Goal: Transaction & Acquisition: Purchase product/service

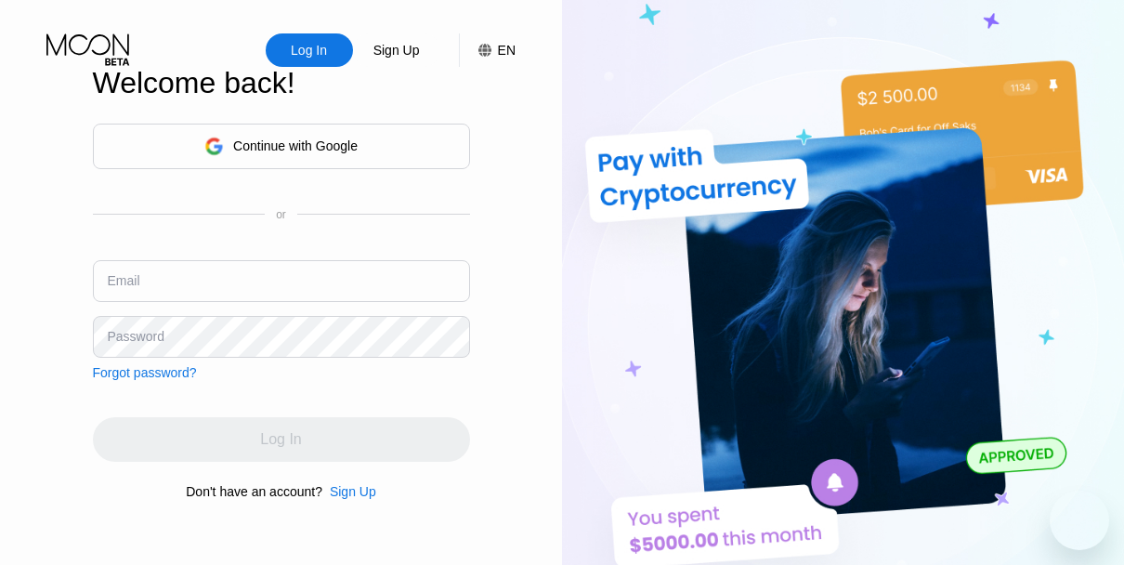
click at [132, 292] on input "text" at bounding box center [281, 281] width 377 height 42
paste input "[EMAIL_ADDRESS][DOMAIN_NAME]"
type input "[EMAIL_ADDRESS][DOMAIN_NAME]"
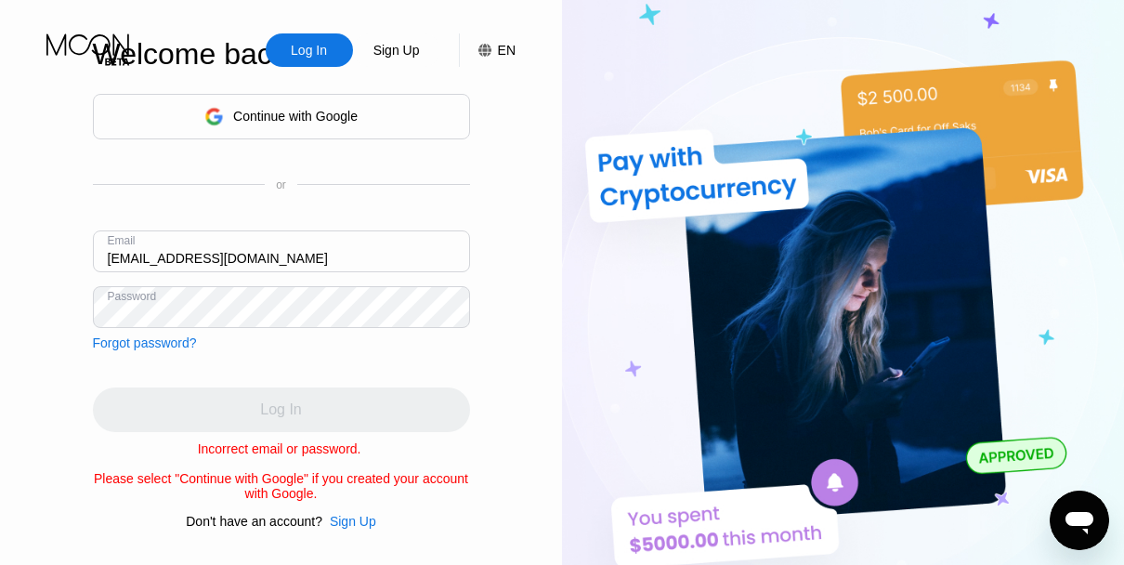
click at [1103, 399] on img at bounding box center [843, 310] width 562 height 621
click at [134, 337] on div "Forgot password?" at bounding box center [145, 342] width 104 height 15
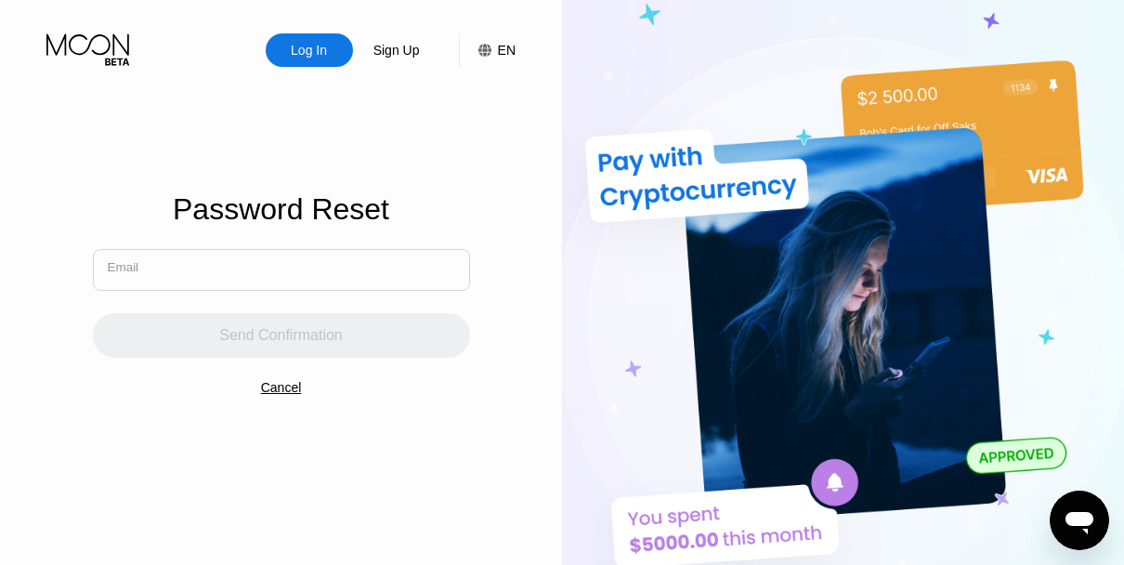
click at [155, 263] on input "text" at bounding box center [281, 270] width 377 height 42
paste input "[EMAIL_ADDRESS][DOMAIN_NAME]"
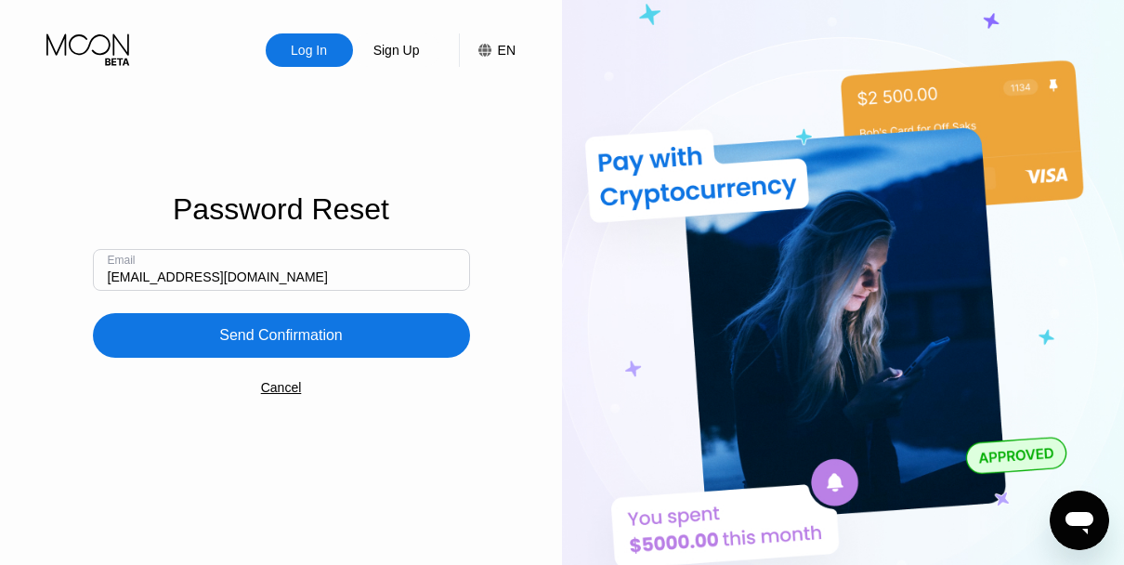
type input "[EMAIL_ADDRESS][DOMAIN_NAME]"
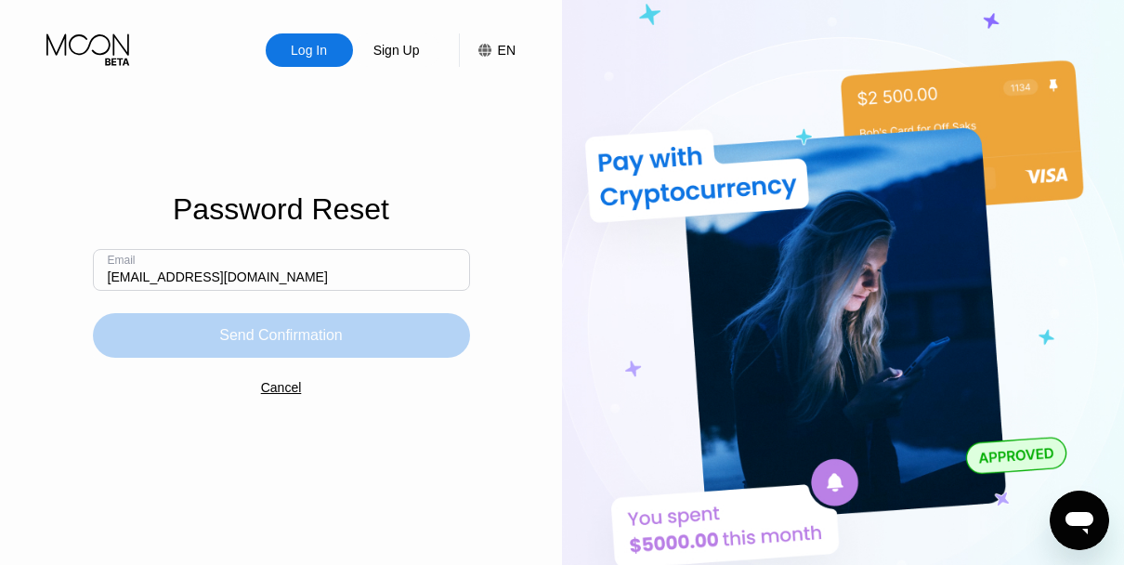
click at [221, 333] on div "Send Confirmation" at bounding box center [281, 335] width 124 height 19
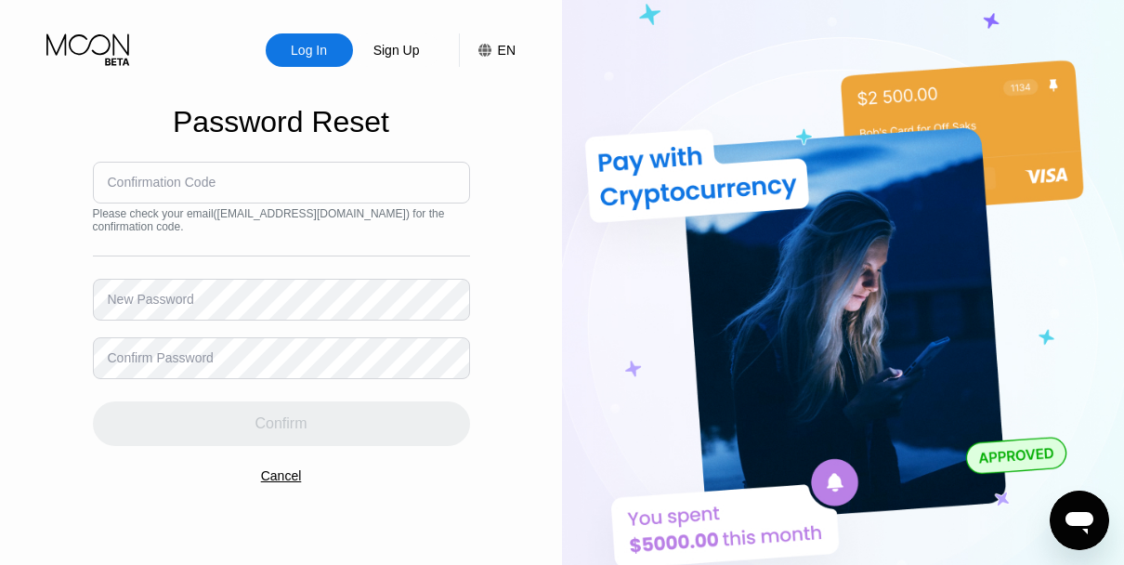
click at [158, 178] on input at bounding box center [281, 183] width 377 height 42
click at [153, 189] on div "Confirmation Code" at bounding box center [162, 182] width 109 height 15
click at [120, 188] on div "Confirmation Code" at bounding box center [162, 182] width 109 height 15
click at [106, 186] on input at bounding box center [281, 183] width 377 height 42
paste input "877926"
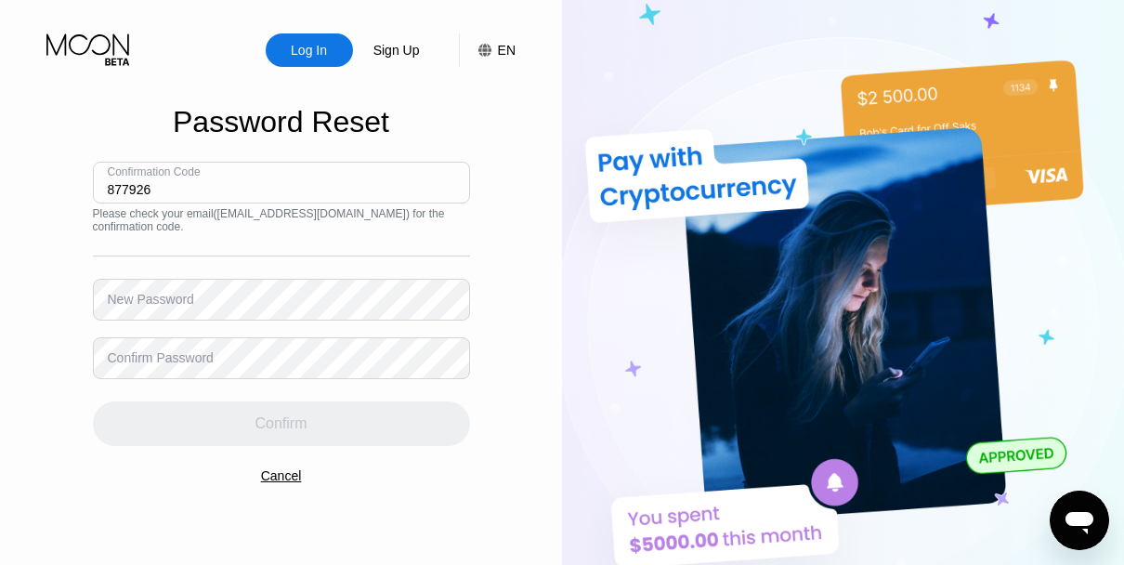
type input "877926"
click at [115, 307] on div "New Password" at bounding box center [151, 299] width 86 height 15
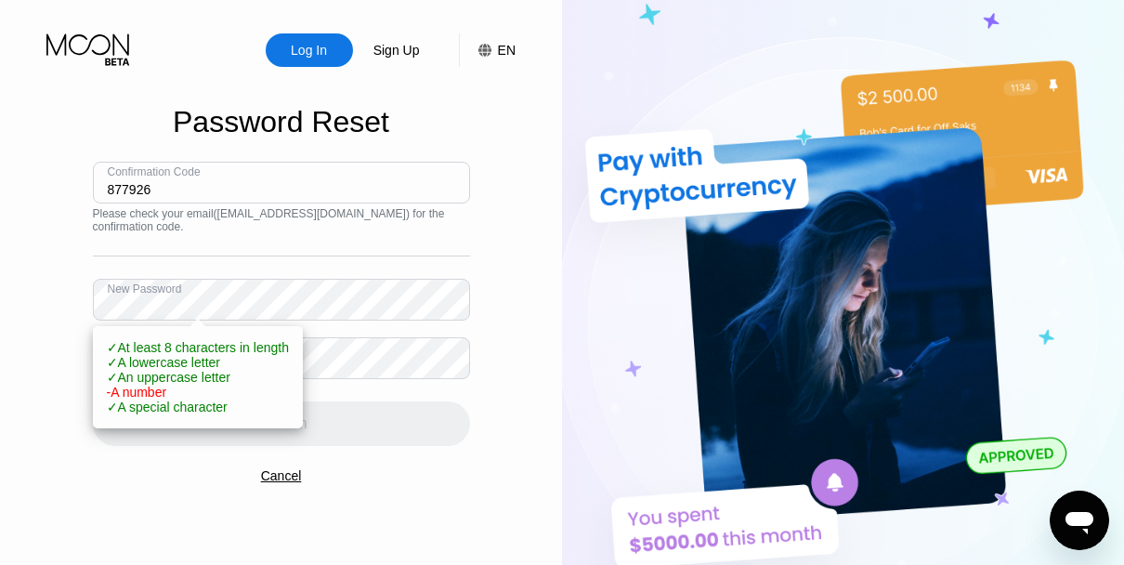
click at [441, 438] on div "Confirm" at bounding box center [281, 412] width 377 height 67
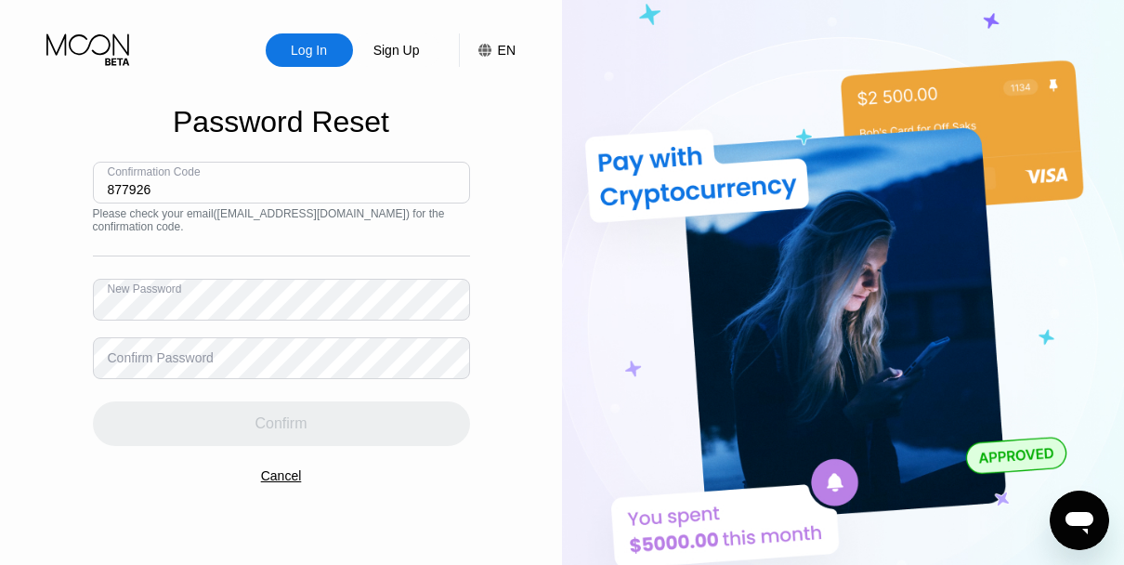
click at [113, 352] on div "Confirm Password" at bounding box center [161, 357] width 106 height 15
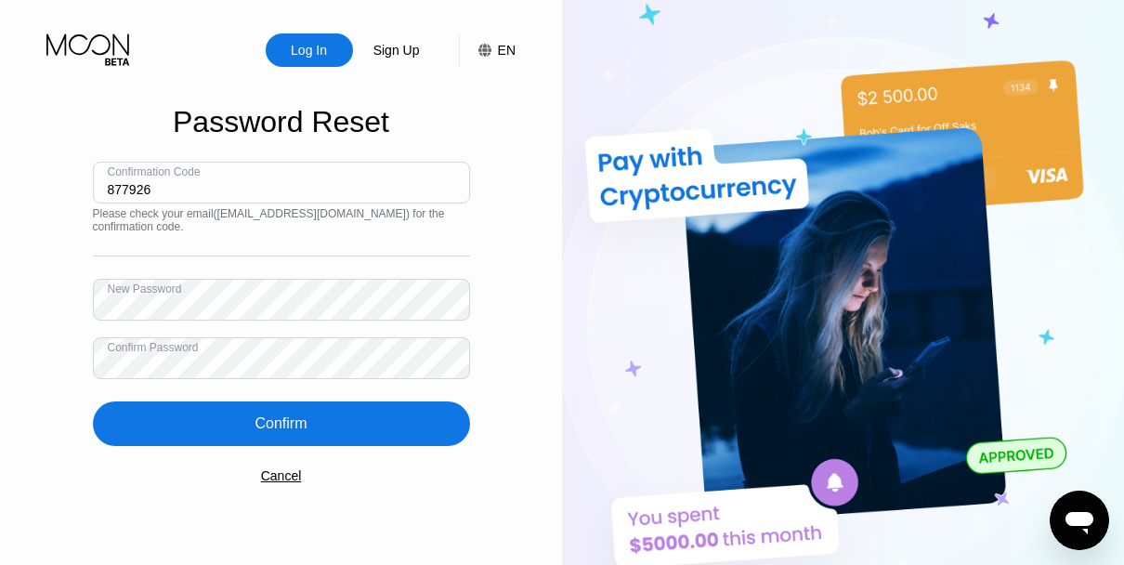
click at [180, 401] on div "Confirm" at bounding box center [281, 423] width 377 height 45
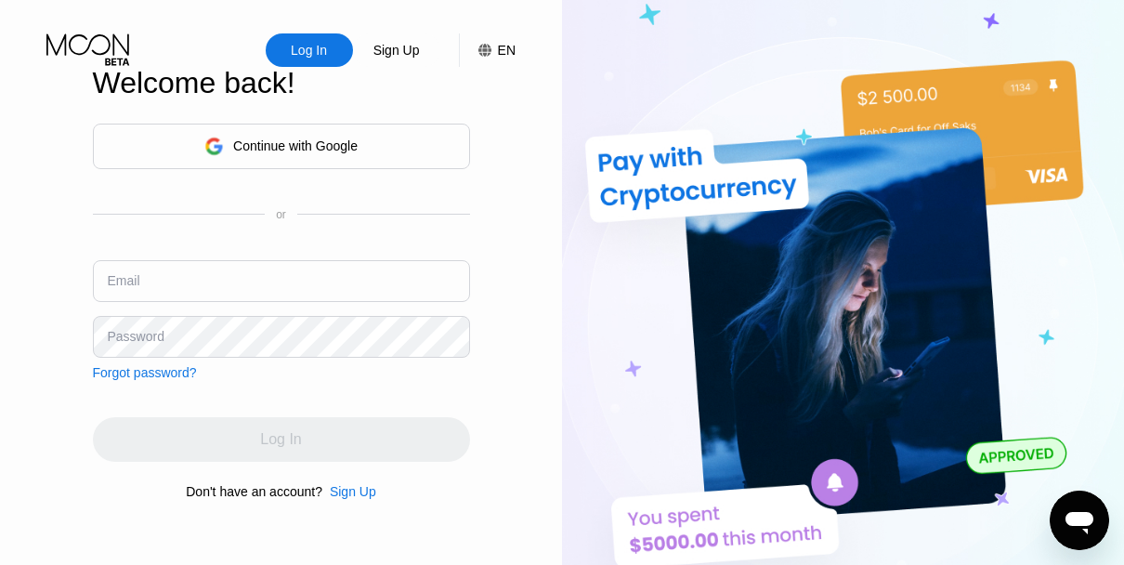
click at [297, 40] on div "Log In" at bounding box center [309, 49] width 87 height 33
click at [211, 287] on input "text" at bounding box center [281, 281] width 377 height 42
click at [133, 279] on input "text" at bounding box center [281, 281] width 377 height 42
paste input "[EMAIL_ADDRESS][DOMAIN_NAME]"
type input "[EMAIL_ADDRESS][DOMAIN_NAME]"
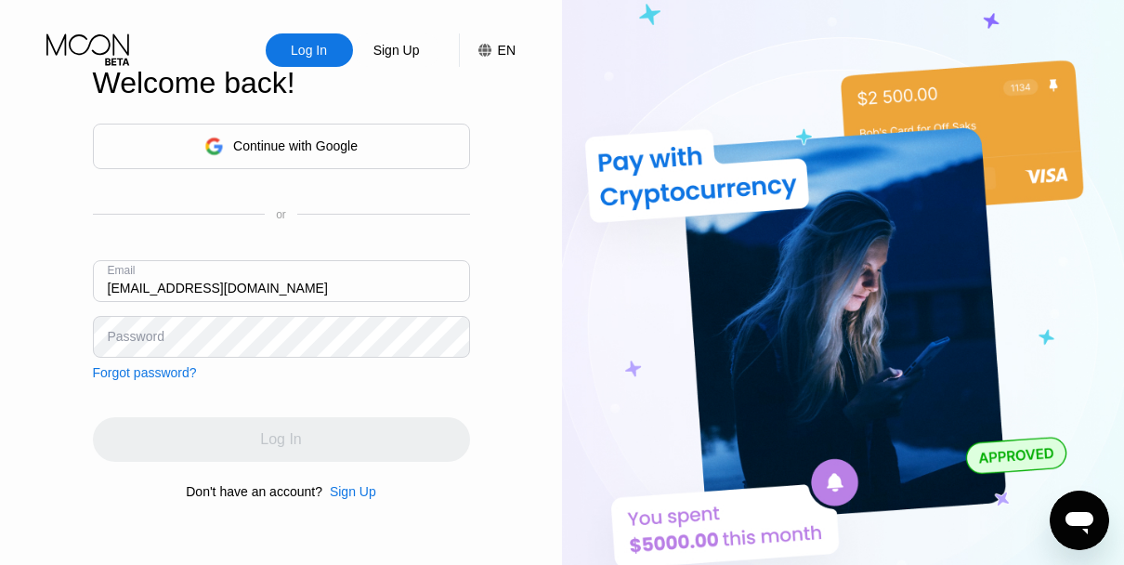
click at [124, 333] on div "Password" at bounding box center [136, 336] width 57 height 15
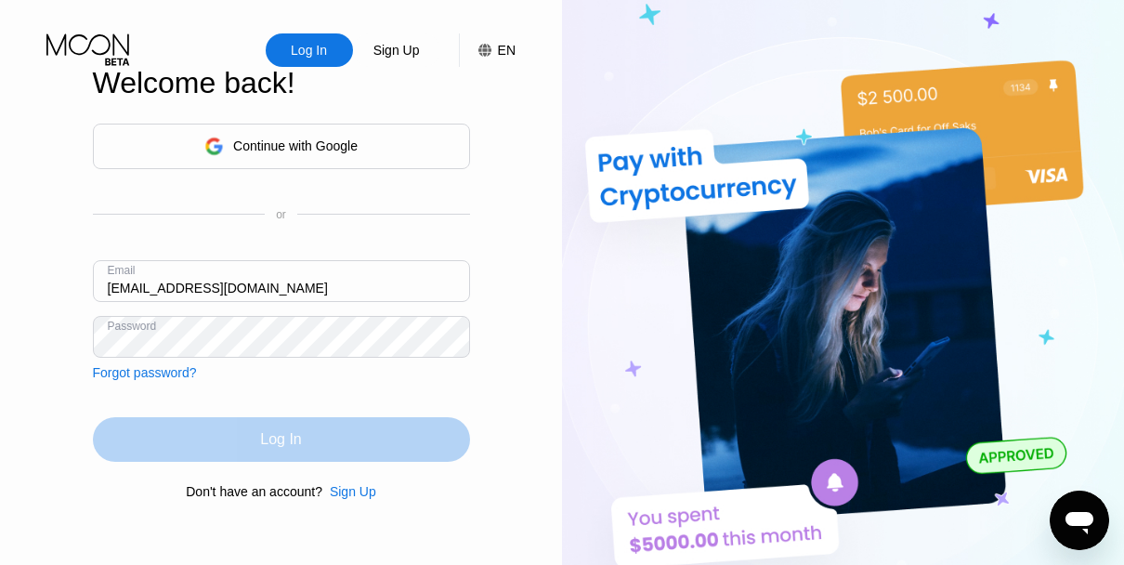
click at [215, 444] on div "Log In" at bounding box center [281, 439] width 377 height 45
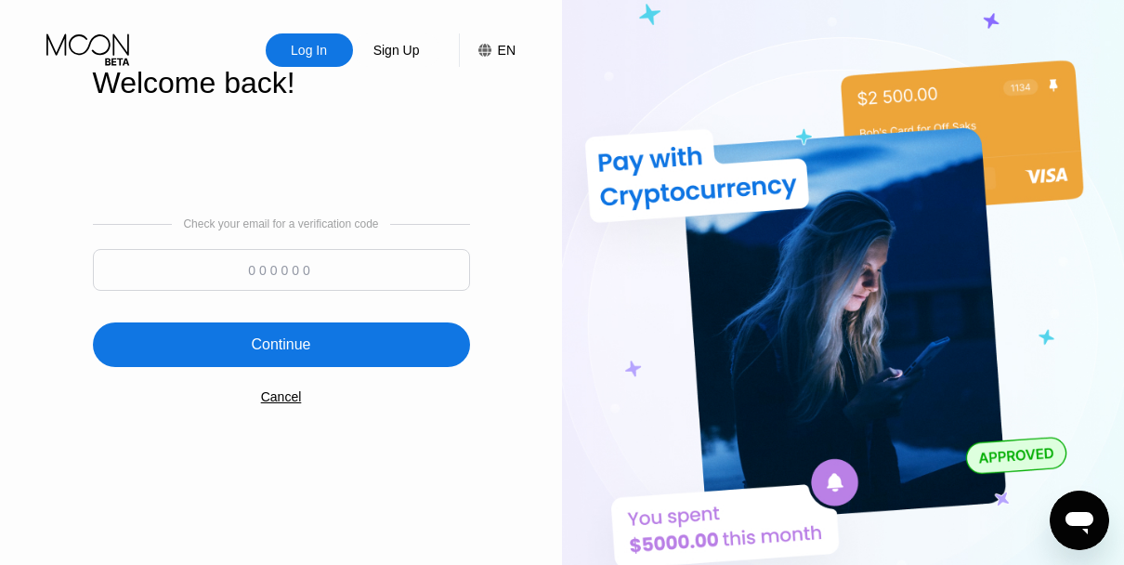
click at [245, 267] on input at bounding box center [281, 270] width 377 height 42
paste input "308929"
type input "308929"
click at [298, 350] on div "Continue" at bounding box center [280, 344] width 59 height 19
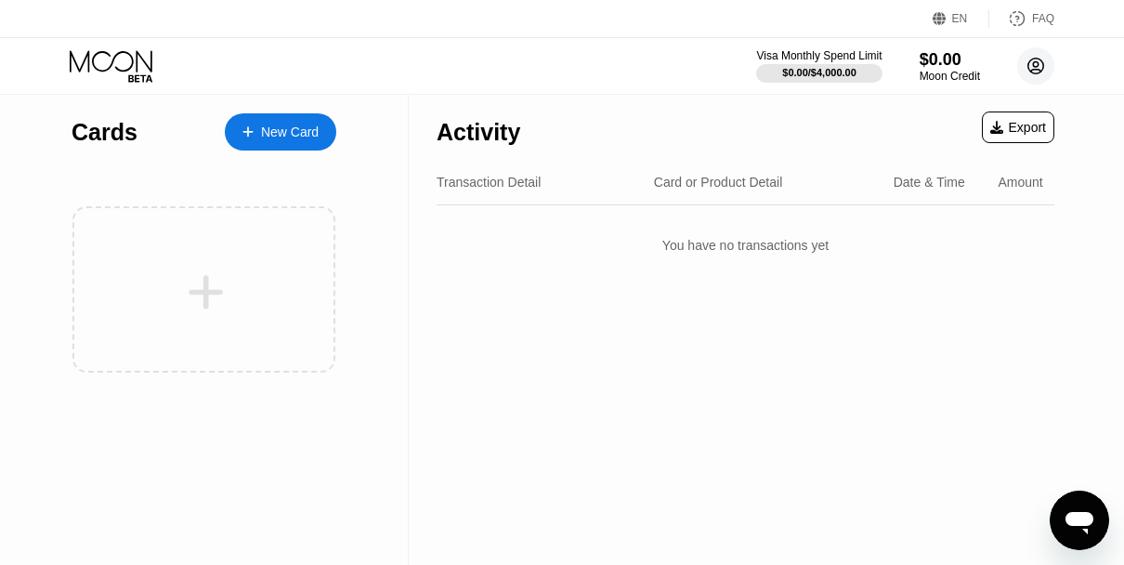
click at [1033, 70] on icon at bounding box center [1036, 66] width 10 height 10
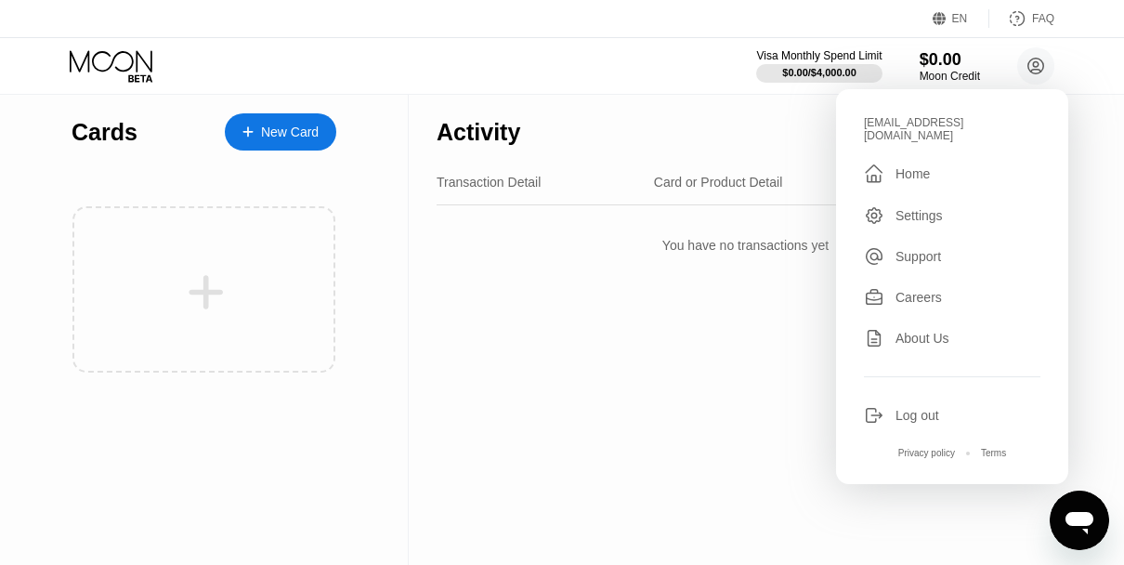
click at [908, 166] on div "Home" at bounding box center [913, 173] width 34 height 15
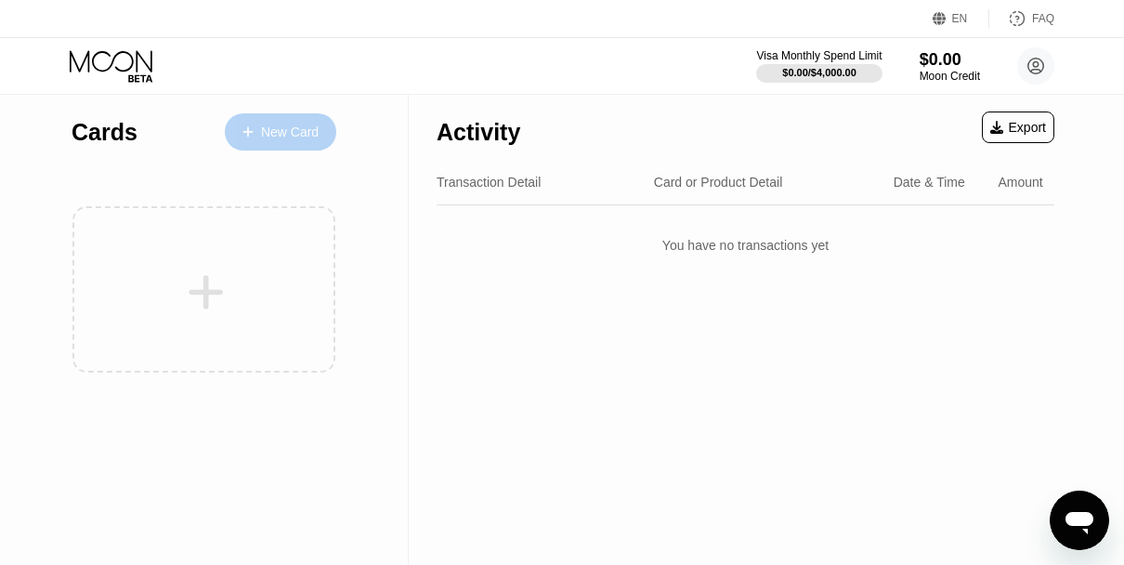
click at [289, 127] on div "New Card" at bounding box center [290, 132] width 58 height 16
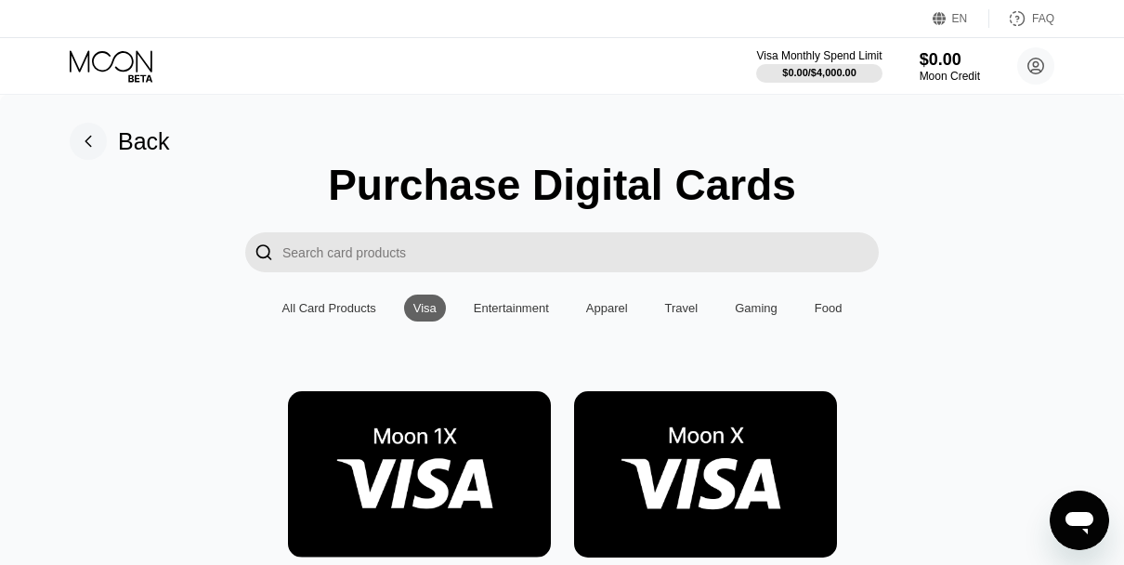
scroll to position [212, 0]
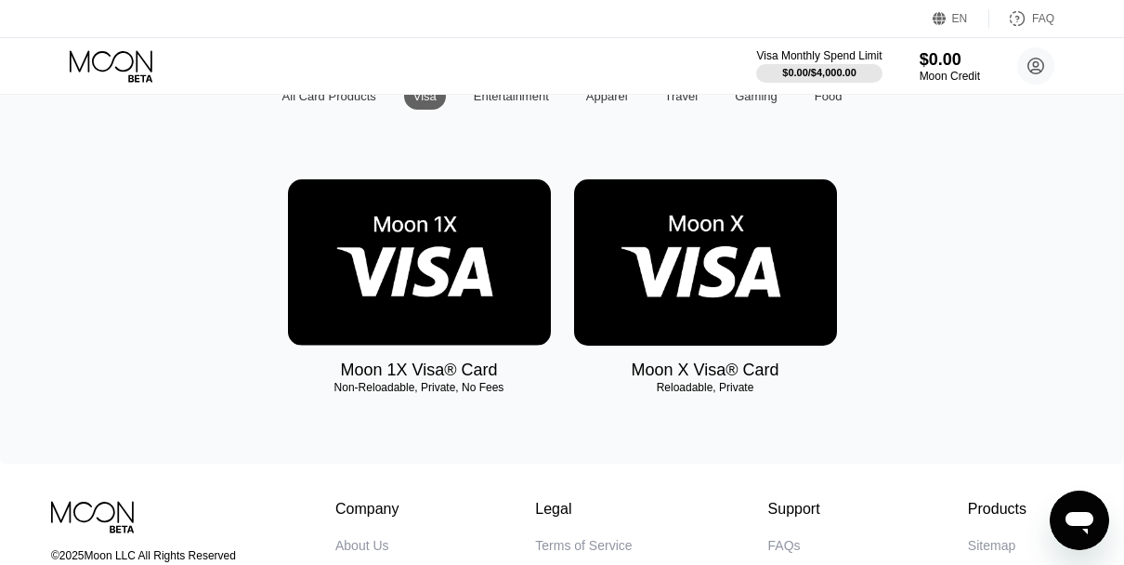
click at [664, 301] on img at bounding box center [705, 262] width 263 height 166
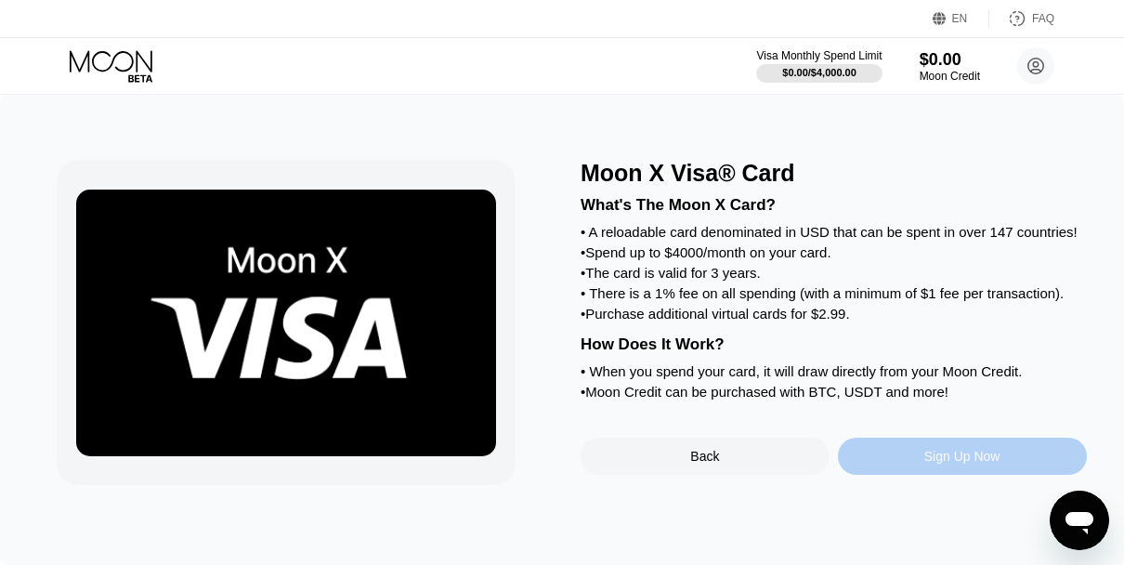
click at [942, 464] on div "Sign Up Now" at bounding box center [962, 456] width 76 height 15
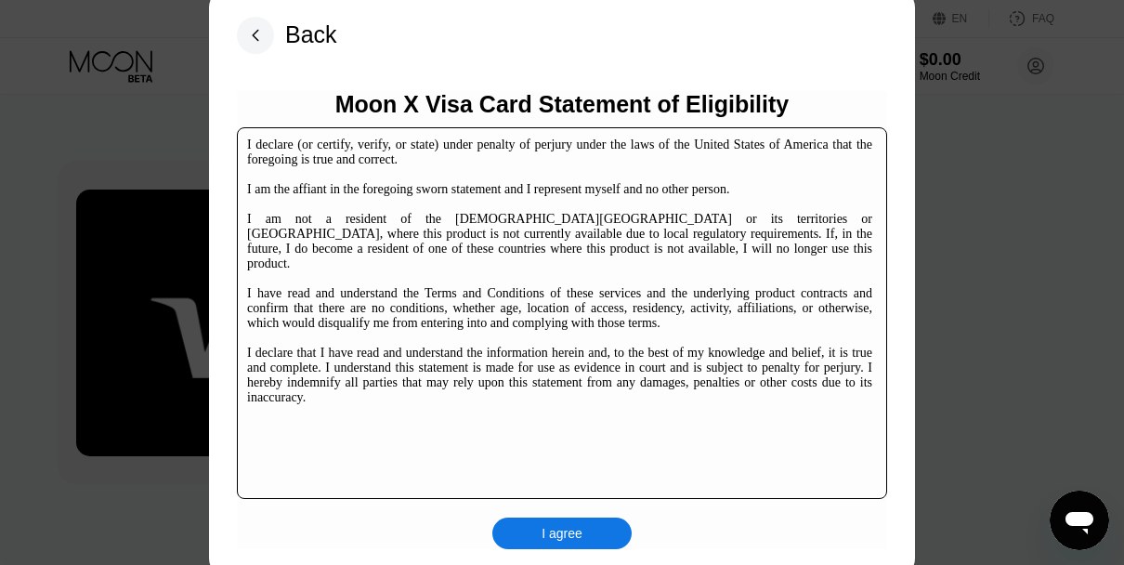
scroll to position [106, 0]
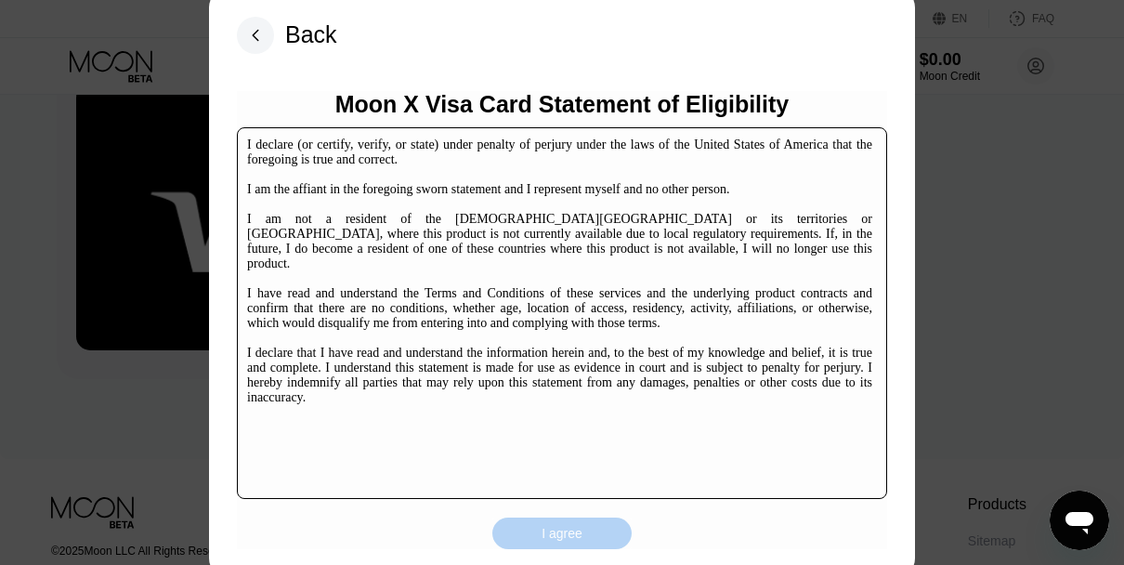
click at [568, 535] on div "I agree" at bounding box center [562, 533] width 41 height 17
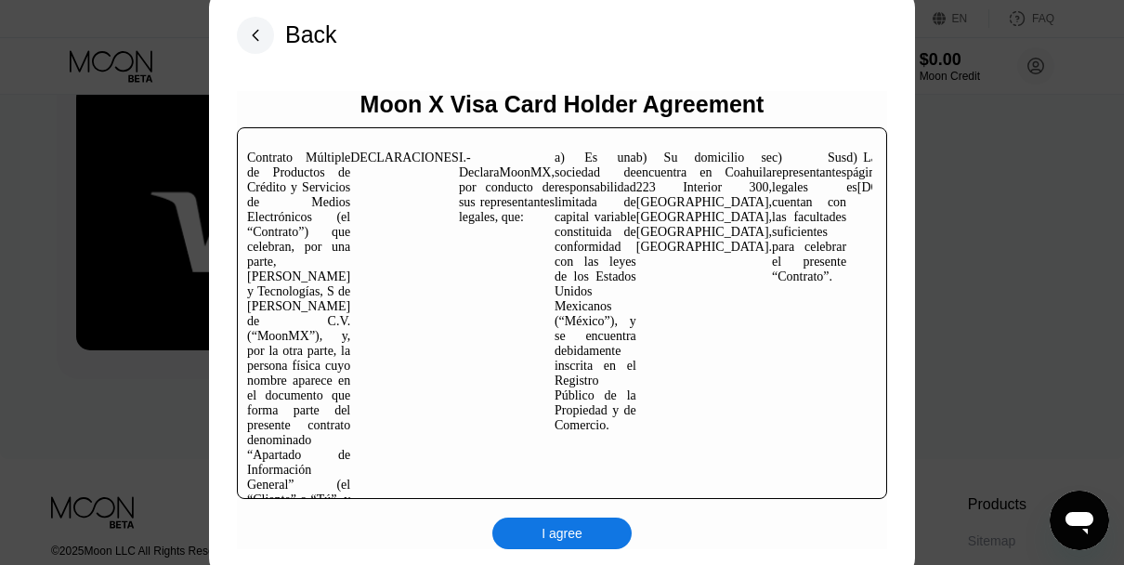
scroll to position [95, 0]
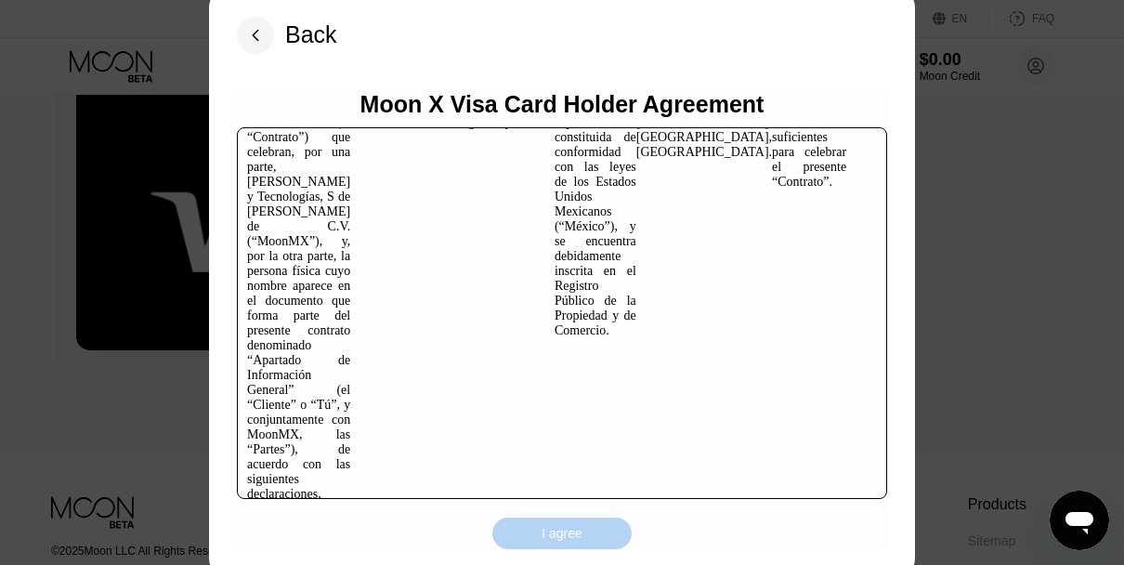
click at [560, 538] on div "I agree" at bounding box center [562, 533] width 41 height 17
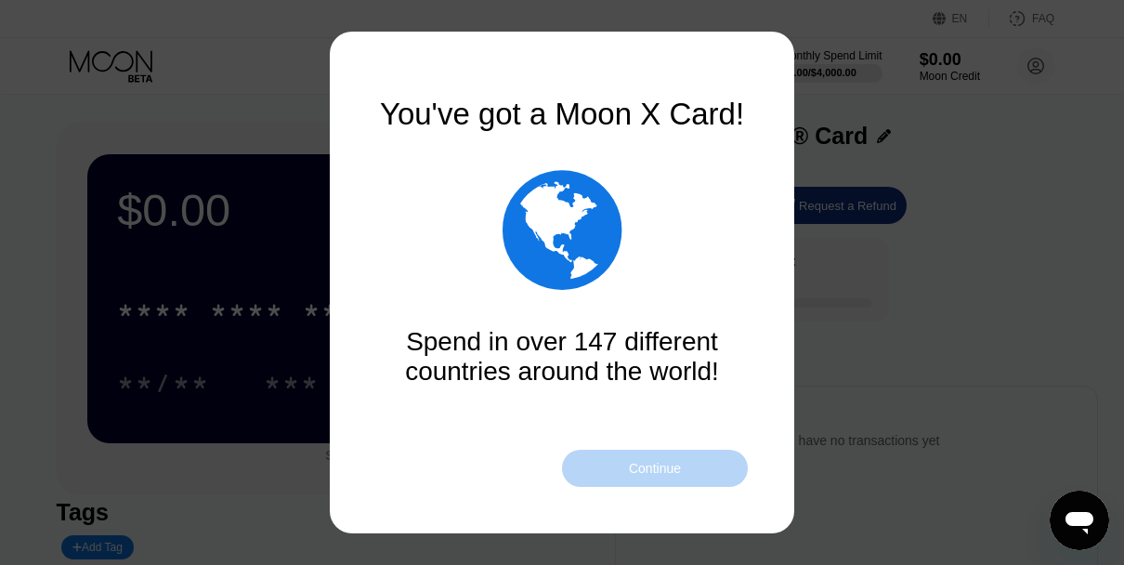
click at [641, 464] on div "Continue" at bounding box center [655, 468] width 52 height 15
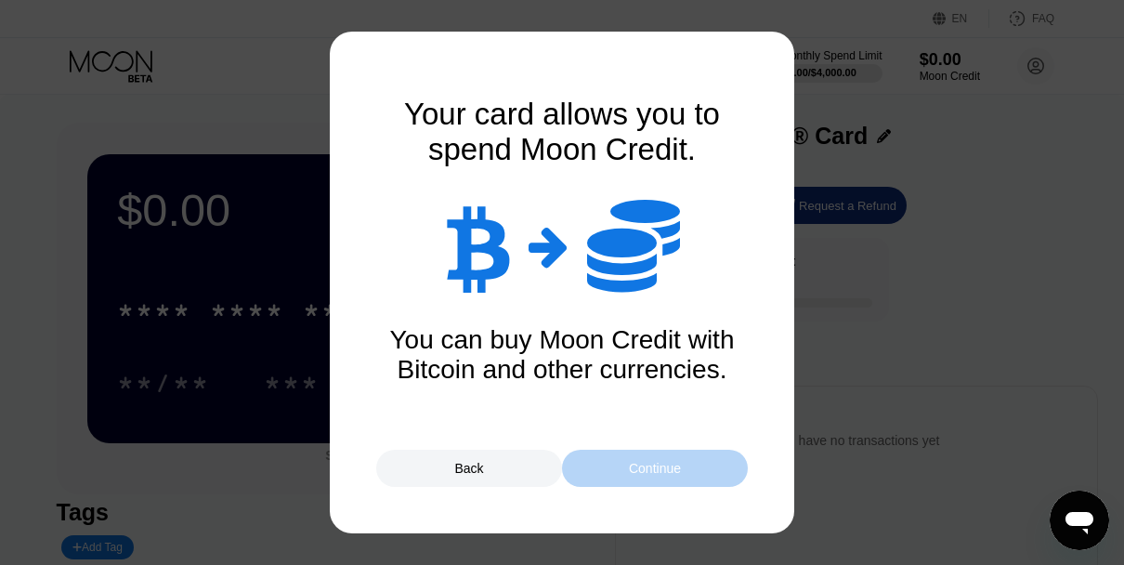
click at [641, 464] on div "Continue" at bounding box center [655, 468] width 52 height 15
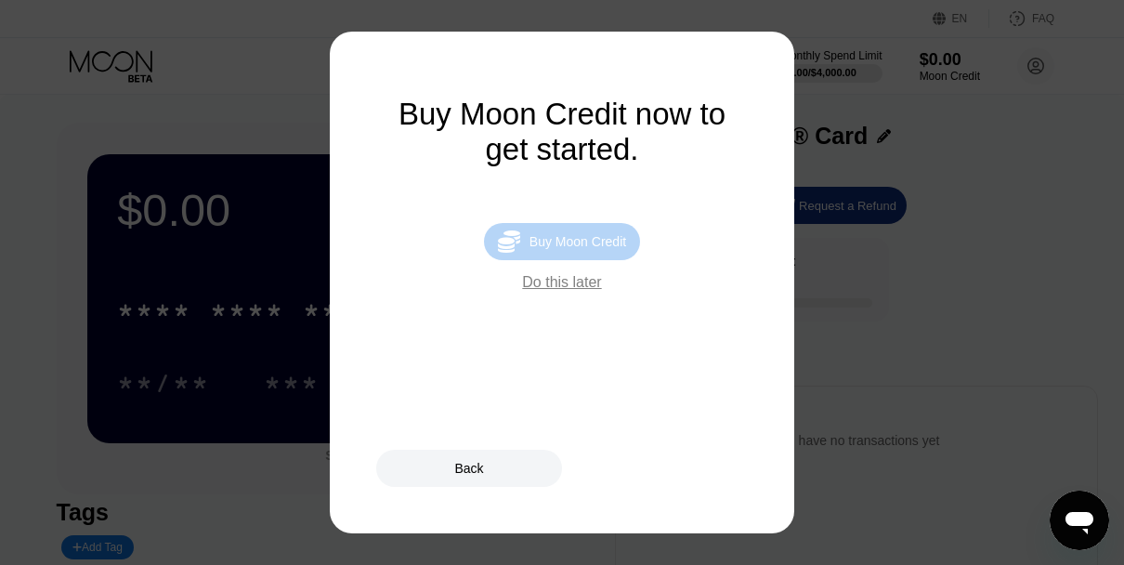
click at [543, 242] on div "Buy Moon Credit" at bounding box center [578, 241] width 97 height 15
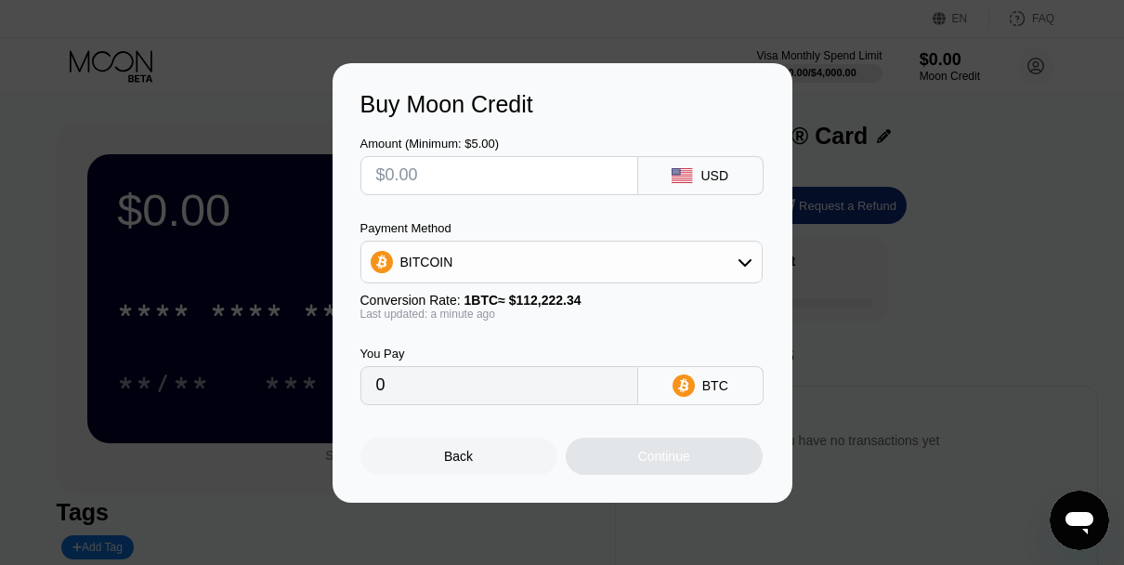
drag, startPoint x: 434, startPoint y: 179, endPoint x: 376, endPoint y: 177, distance: 57.7
click at [376, 177] on input "text" at bounding box center [499, 175] width 246 height 37
type input "$14.9"
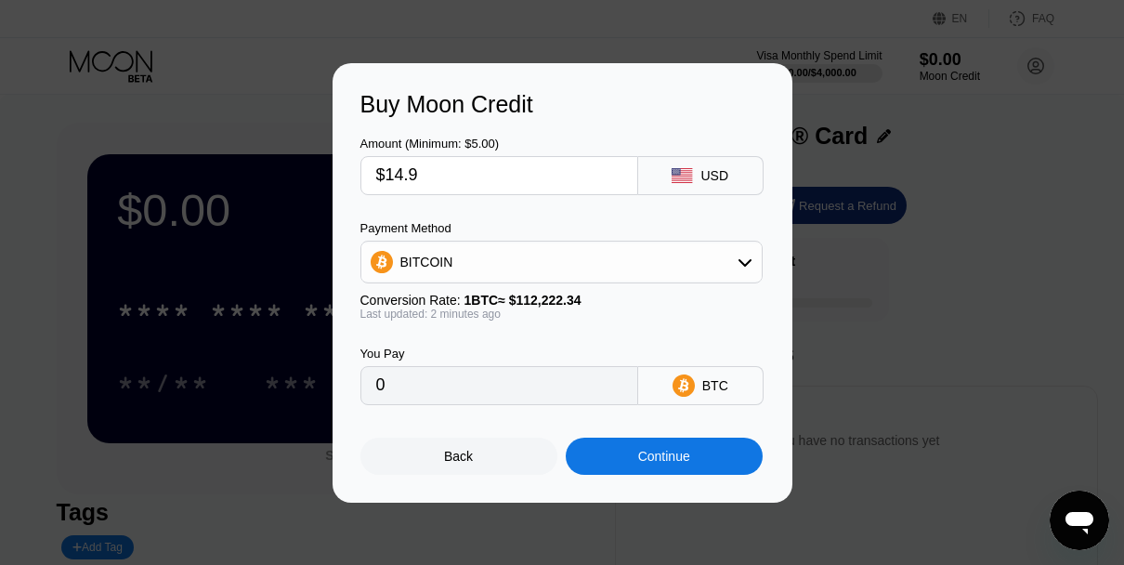
type input "0.00013278"
click at [433, 171] on input "$14.9" at bounding box center [499, 175] width 246 height 37
type input "$14."
type input "0.00012476"
type input "$1"
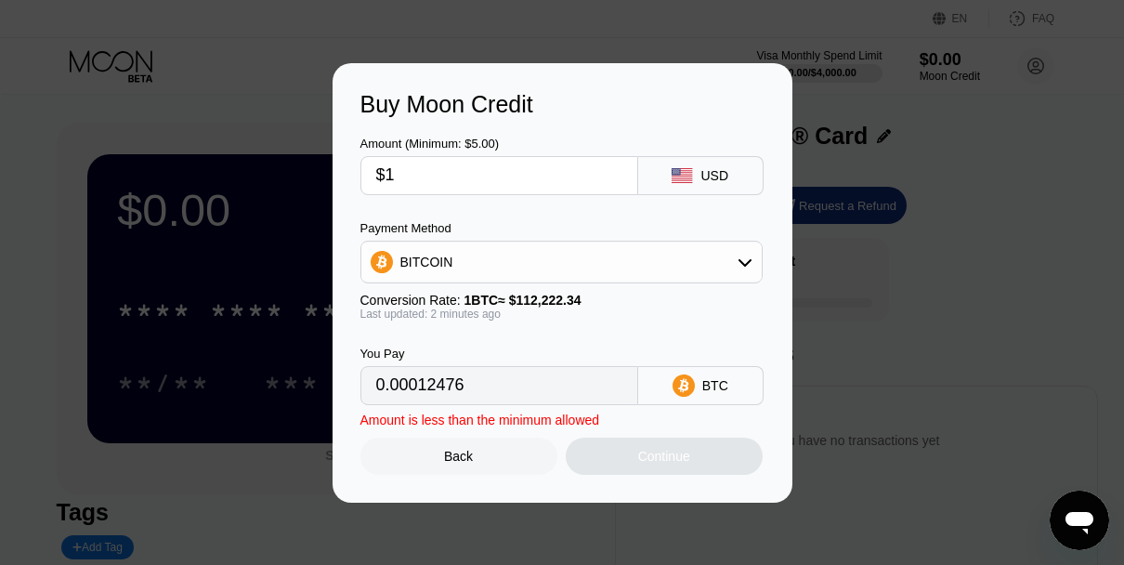
type input "0.00000892"
type input "$15"
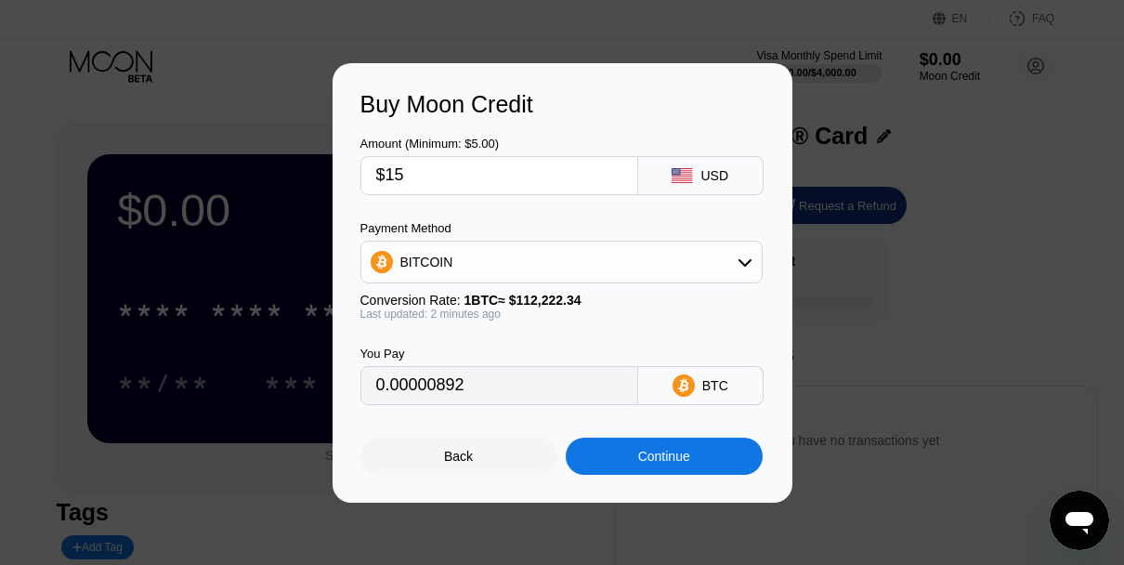
type input "0.00013367"
type input "$15"
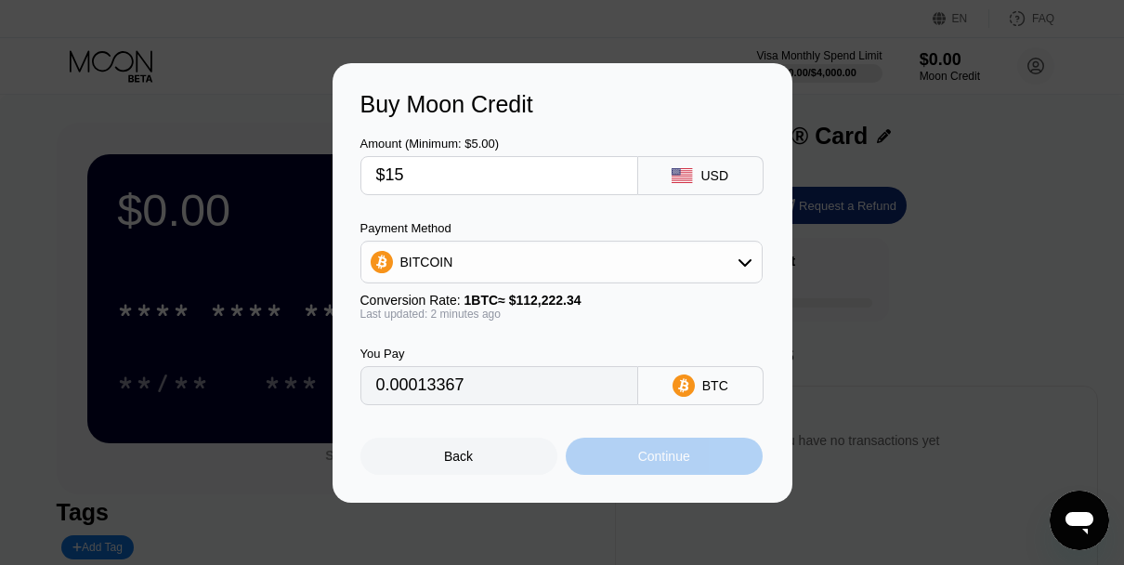
click at [627, 465] on div "Continue" at bounding box center [664, 456] width 197 height 37
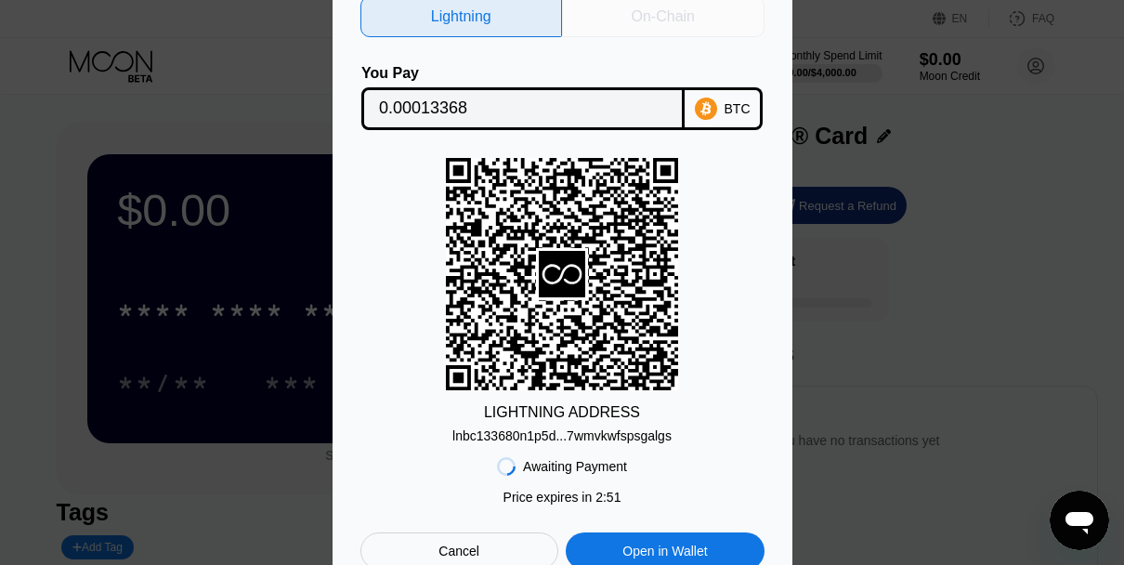
click at [631, 14] on div "On-Chain" at bounding box center [663, 16] width 203 height 41
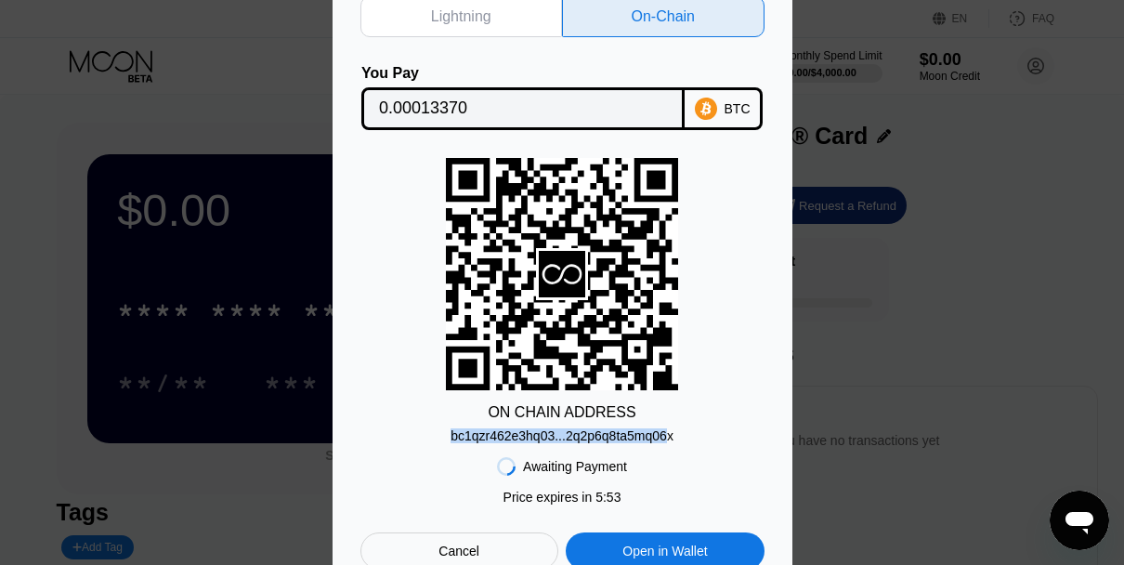
drag, startPoint x: 445, startPoint y: 431, endPoint x: 665, endPoint y: 436, distance: 220.2
click at [665, 436] on div "ON CHAIN ADDRESS bc1qzr462e3hq03...2q2p6q8ta5mq06x" at bounding box center [562, 300] width 404 height 285
click at [665, 436] on div "bc1qzr462e3hq03...2q2p6q8ta5mq06x" at bounding box center [562, 435] width 223 height 15
drag, startPoint x: 445, startPoint y: 429, endPoint x: 626, endPoint y: 430, distance: 181.2
click at [626, 430] on div "ON CHAIN ADDRESS bc1qzr462e3hq03...2q2p6q8ta5mq06x" at bounding box center [562, 300] width 404 height 285
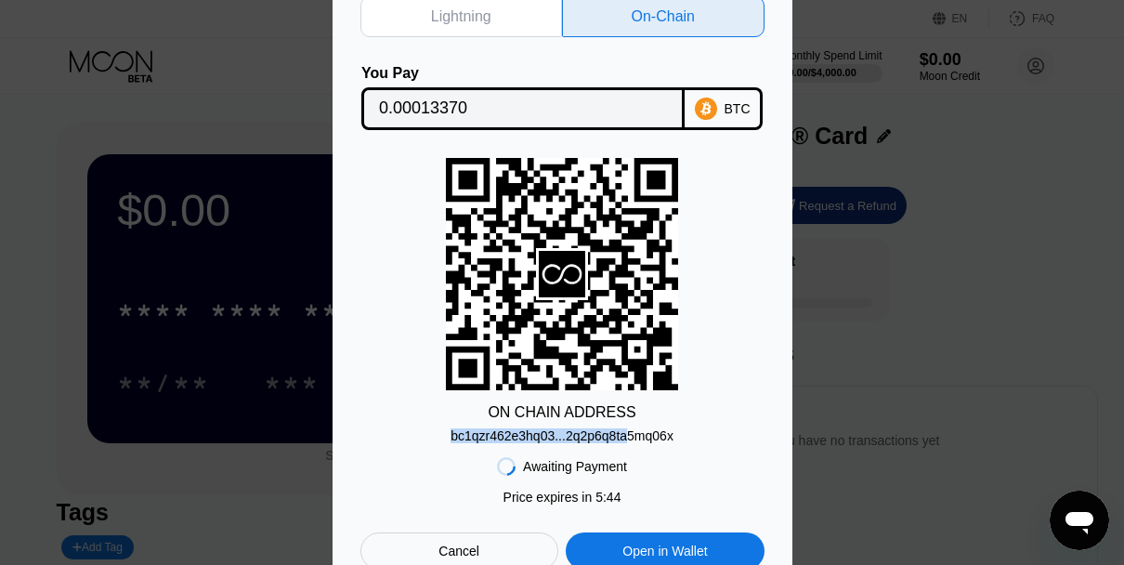
scroll to position [212, 0]
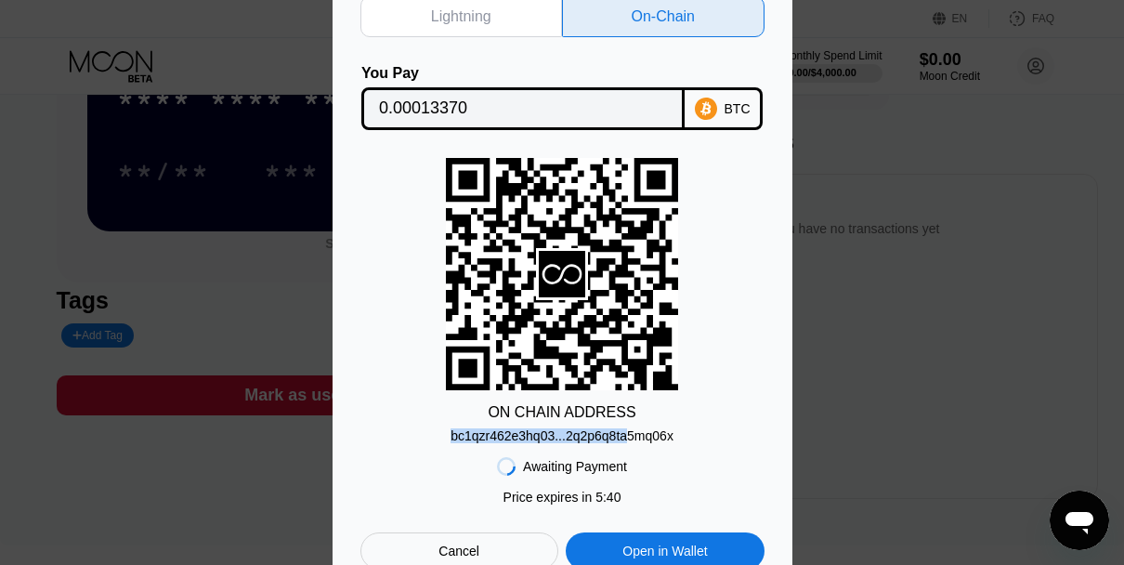
drag, startPoint x: 673, startPoint y: 436, endPoint x: 626, endPoint y: 427, distance: 47.2
click at [451, 438] on div "ON CHAIN ADDRESS bc1qzr462e3hq03...2q2p6q8ta5mq06x" at bounding box center [562, 300] width 404 height 285
drag, startPoint x: 491, startPoint y: 413, endPoint x: 686, endPoint y: 426, distance: 194.6
click at [686, 426] on div "ON CHAIN ADDRESS bc1qzr462e3hq03...2q2p6q8ta5mq06x" at bounding box center [562, 300] width 404 height 285
copy lineargradient
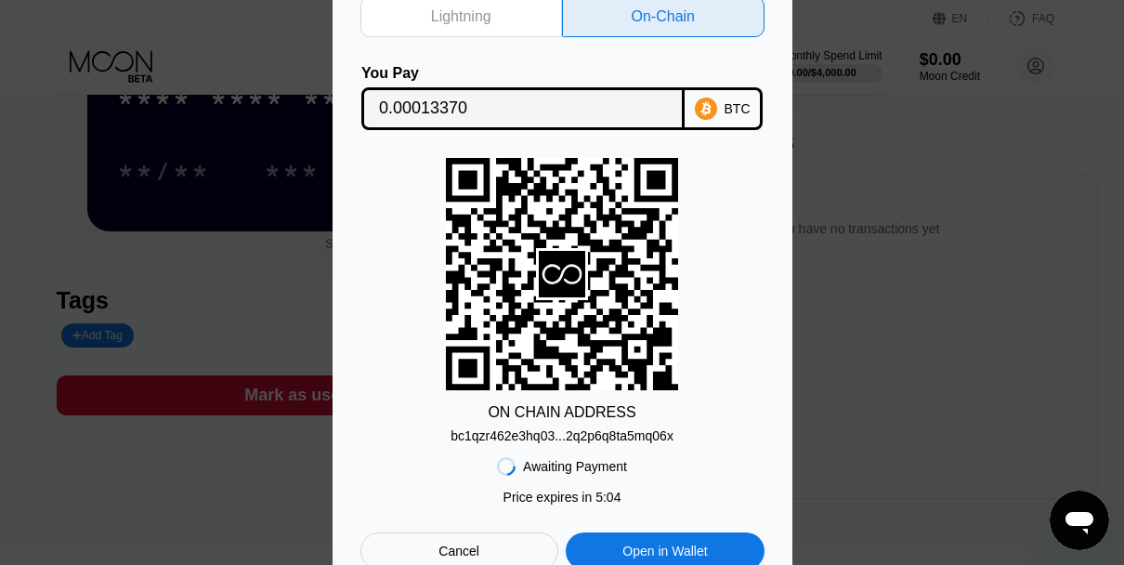
click at [374, 288] on div "ON CHAIN ADDRESS bc1qzr462e3hq03...2q2p6q8ta5mq06x" at bounding box center [562, 300] width 404 height 285
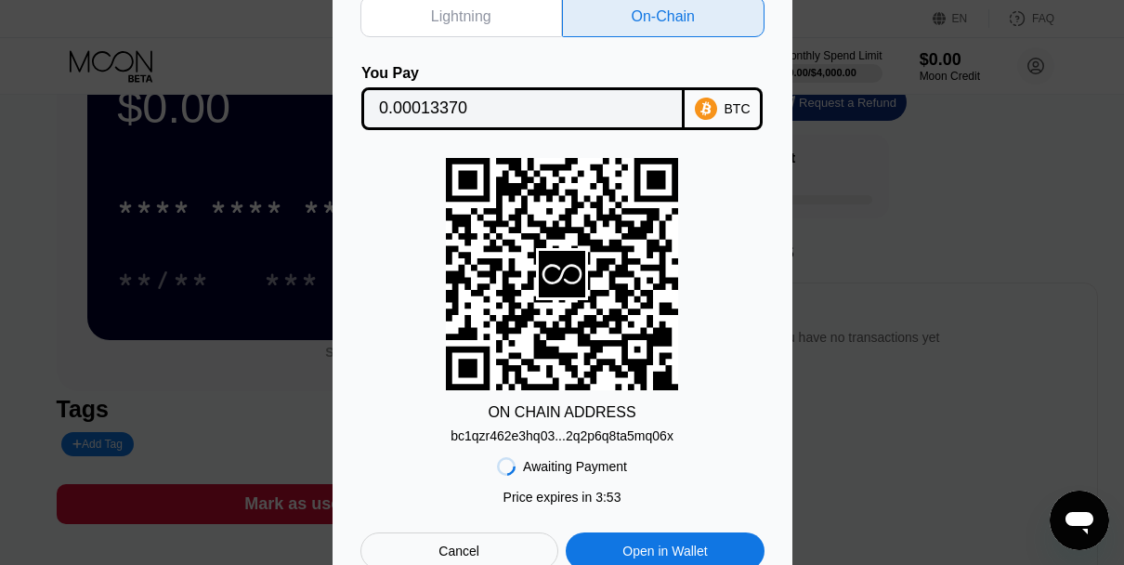
scroll to position [0, 0]
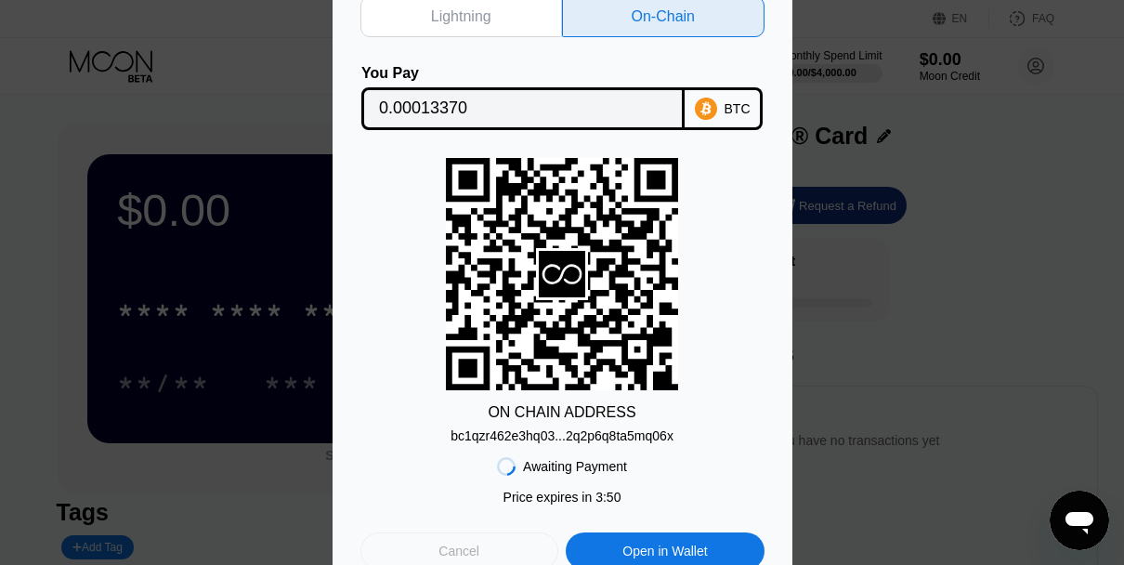
click at [460, 555] on div "Cancel" at bounding box center [458, 551] width 41 height 17
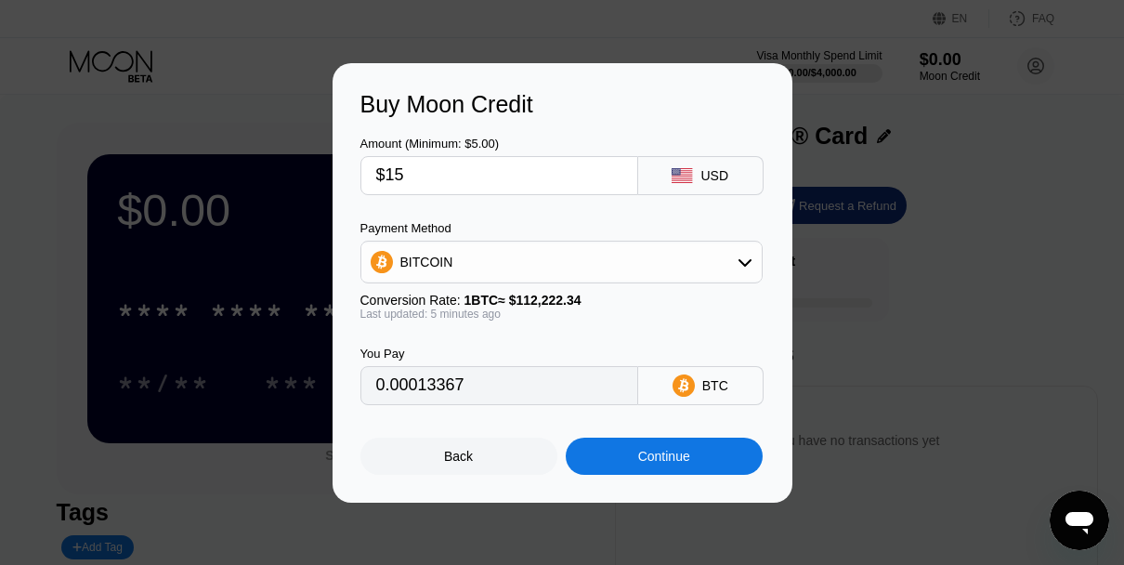
type input "0.00013367"
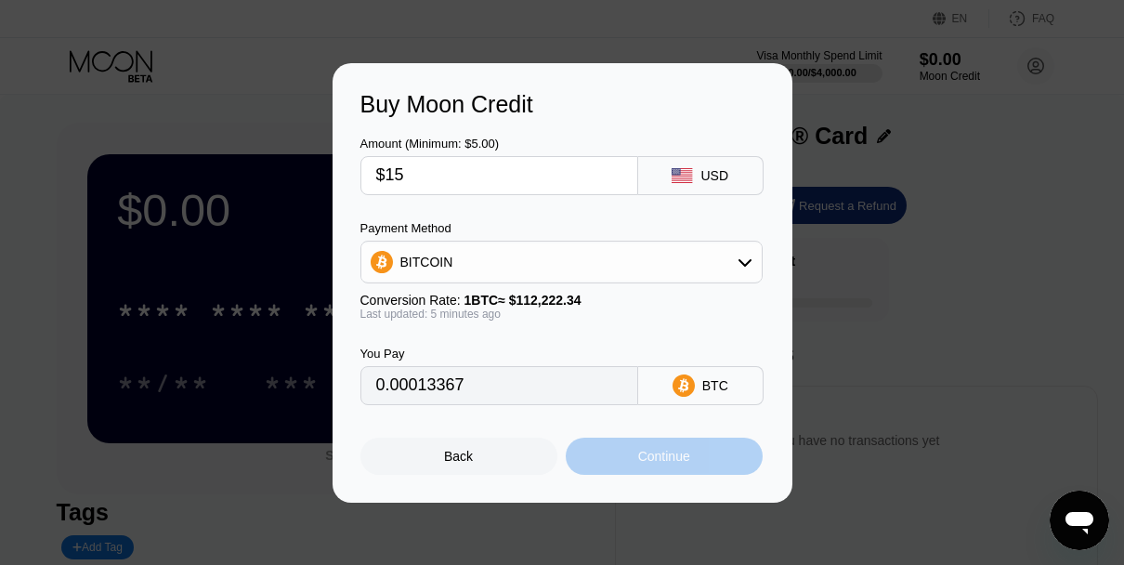
click at [675, 454] on div "Continue" at bounding box center [664, 456] width 52 height 15
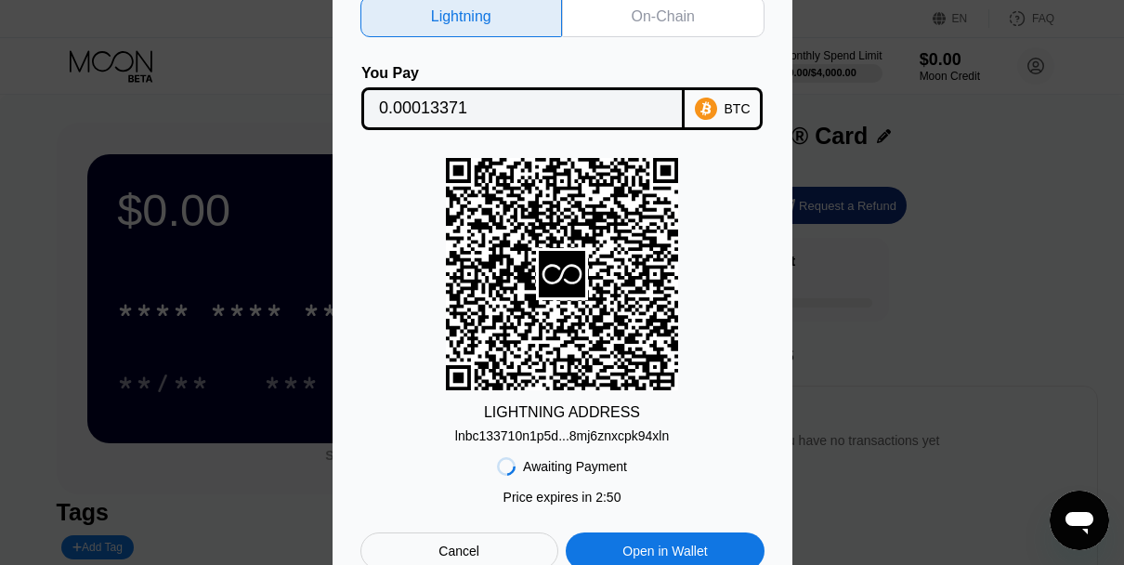
drag, startPoint x: 478, startPoint y: 232, endPoint x: 393, endPoint y: 230, distance: 84.6
click at [580, 433] on div "lnbc133710n1p5d...8mj6znxcpk94xln" at bounding box center [562, 435] width 214 height 15
click at [467, 546] on div "Cancel" at bounding box center [458, 551] width 41 height 17
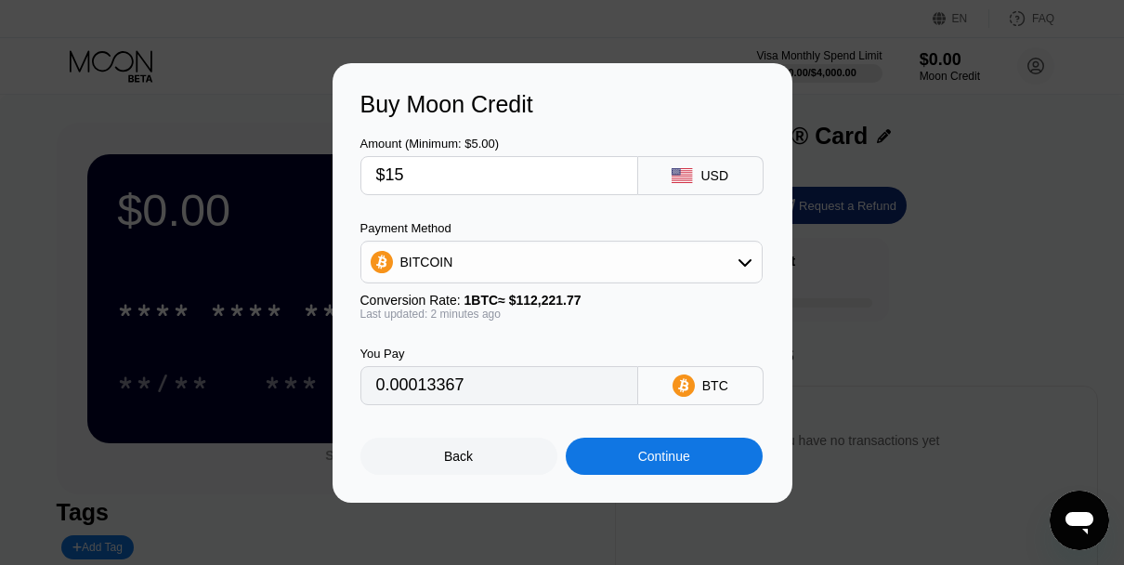
click at [429, 464] on div "Back" at bounding box center [458, 456] width 197 height 37
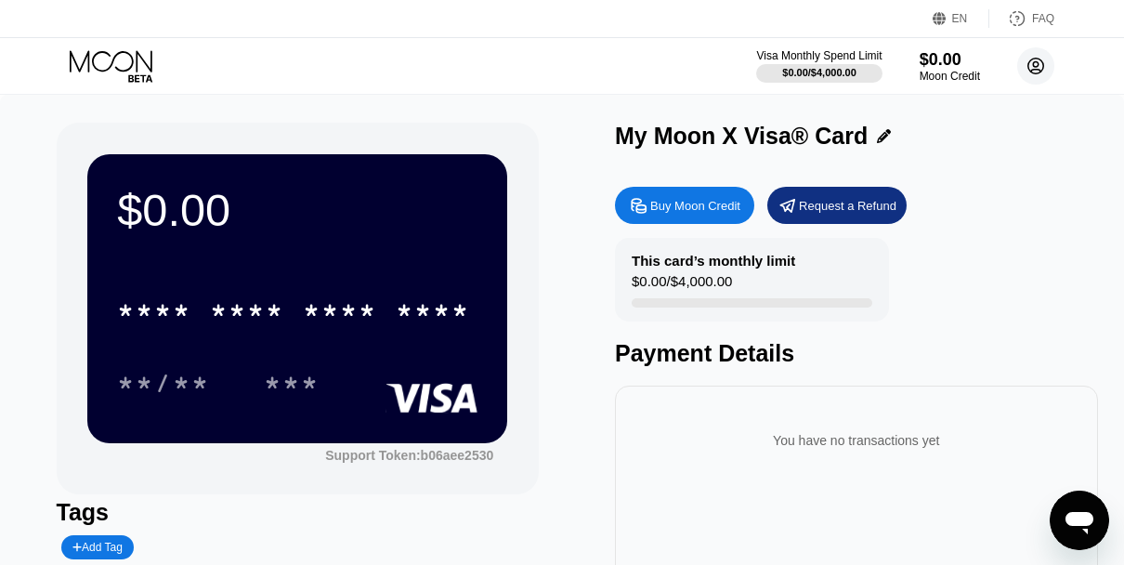
click at [1035, 70] on icon at bounding box center [1036, 66] width 10 height 10
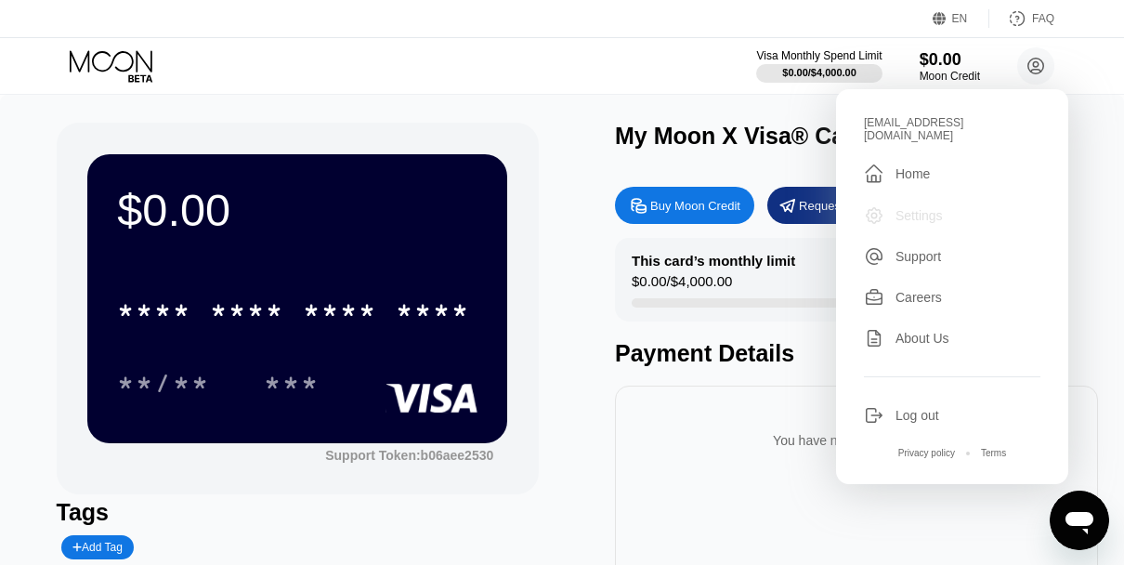
click at [912, 208] on div "Settings" at bounding box center [919, 215] width 47 height 15
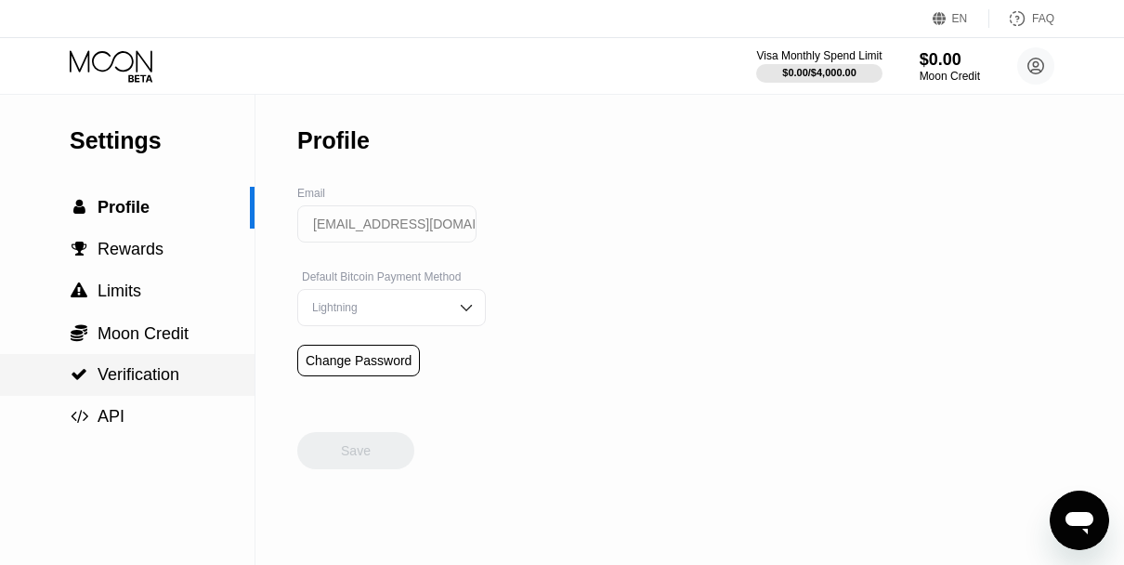
click at [116, 375] on span "Verification" at bounding box center [139, 374] width 82 height 19
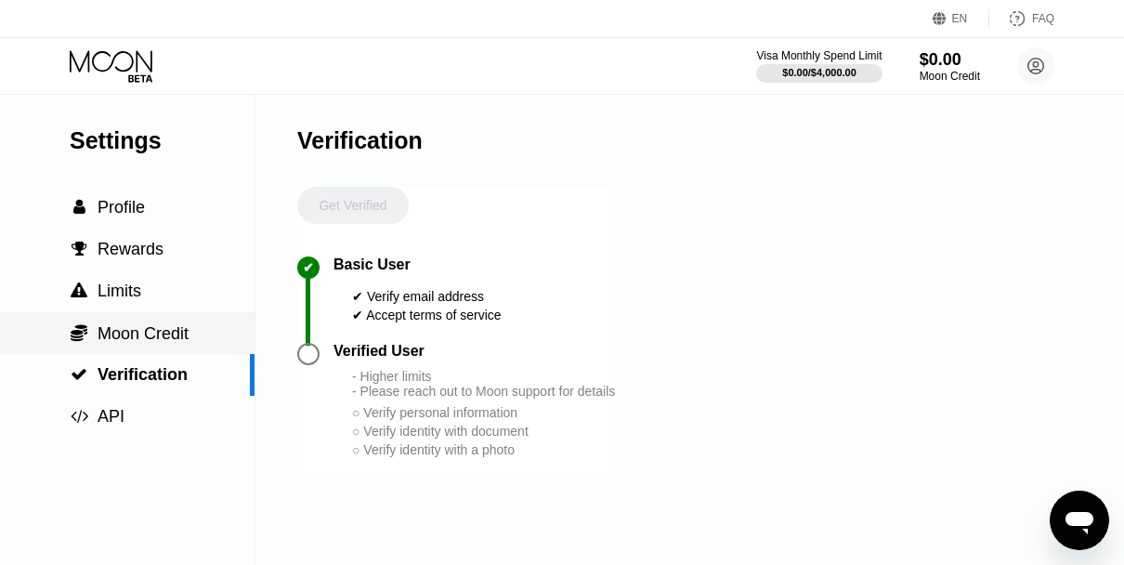
click at [126, 333] on span "Moon Credit" at bounding box center [143, 333] width 91 height 19
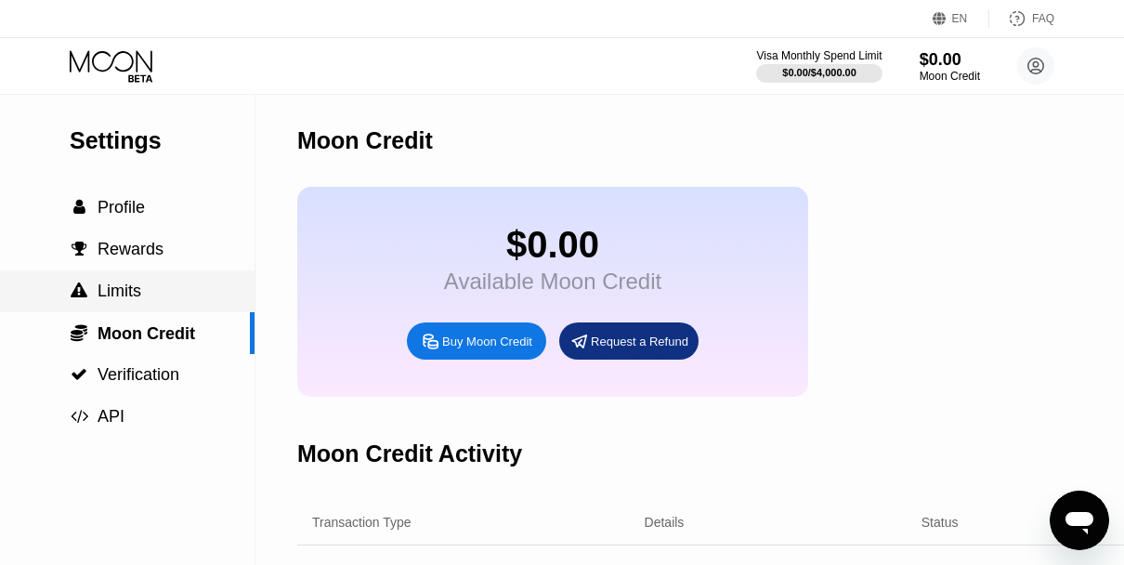
click at [114, 292] on span "Limits" at bounding box center [120, 290] width 44 height 19
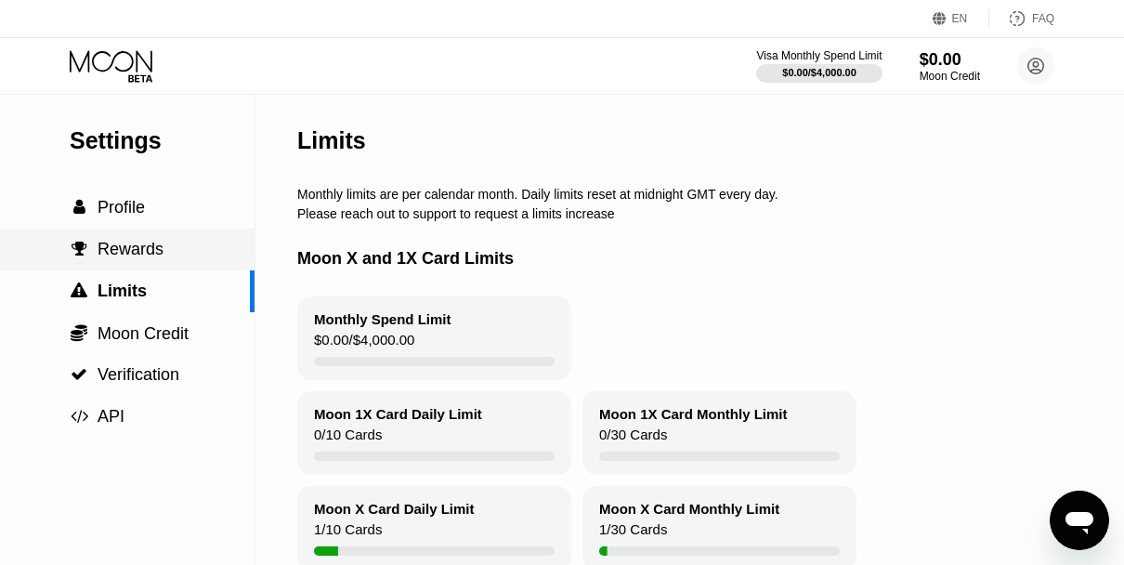
click at [123, 258] on span "Rewards" at bounding box center [131, 249] width 66 height 19
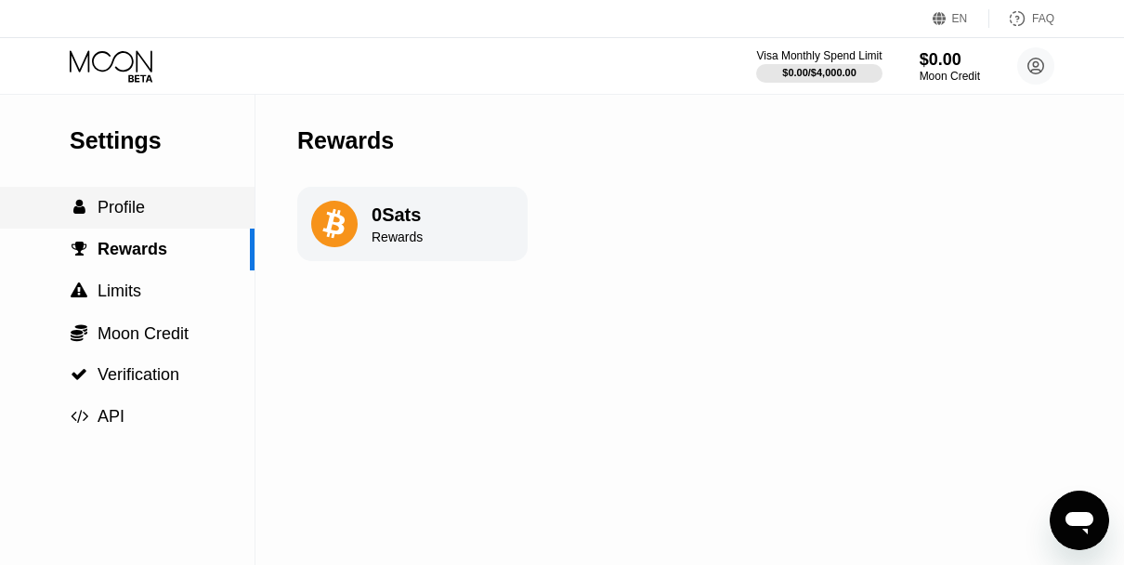
click at [118, 219] on div " Profile" at bounding box center [127, 208] width 255 height 42
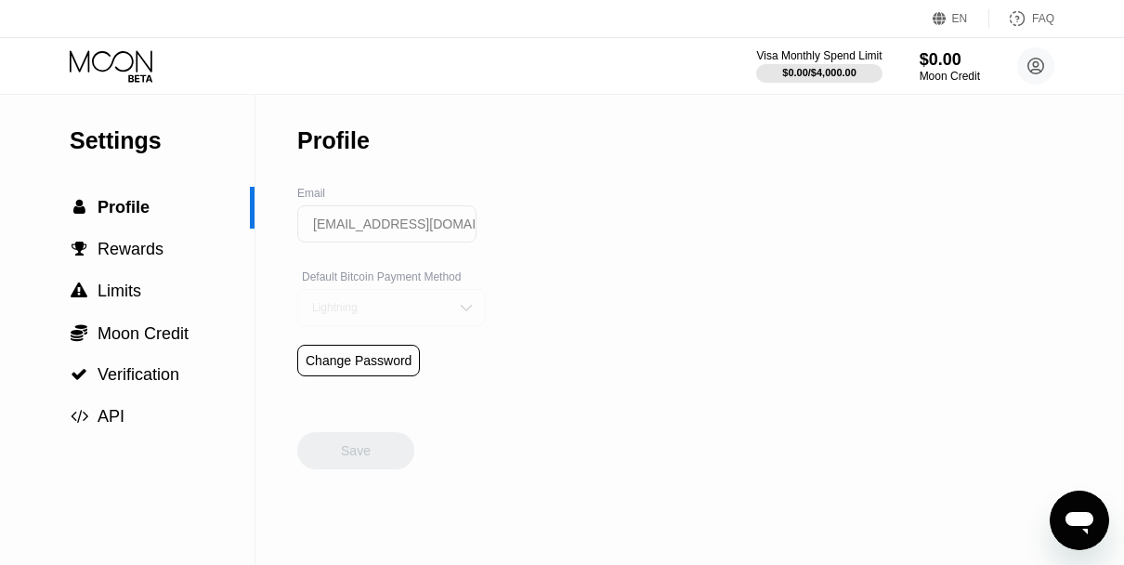
click at [476, 307] on img at bounding box center [466, 307] width 19 height 19
click at [144, 332] on span "Moon Credit" at bounding box center [143, 333] width 91 height 19
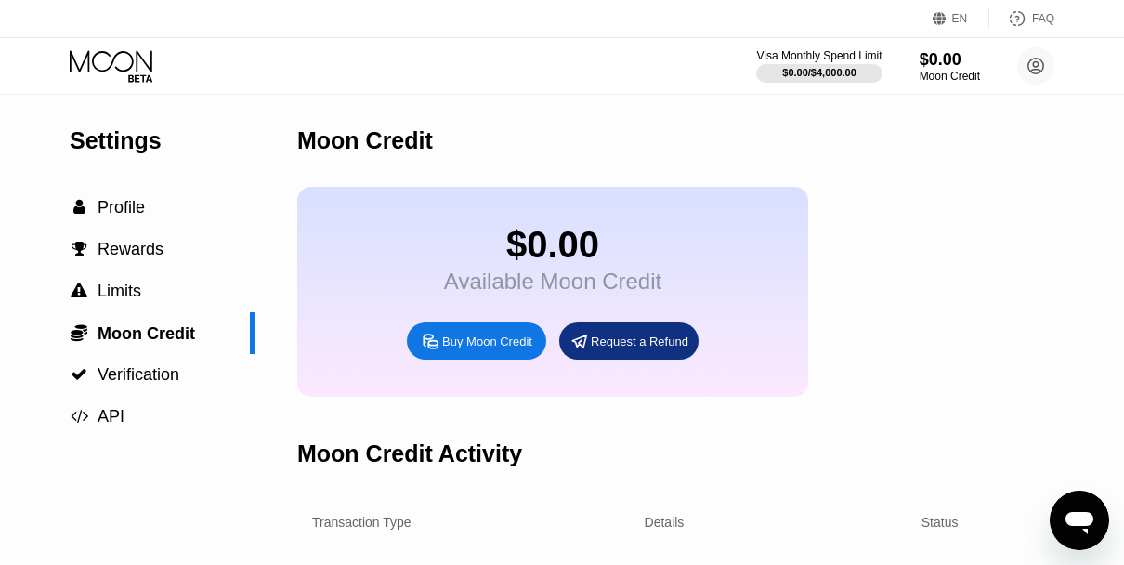
click at [446, 338] on div "Buy Moon Credit" at bounding box center [487, 342] width 90 height 16
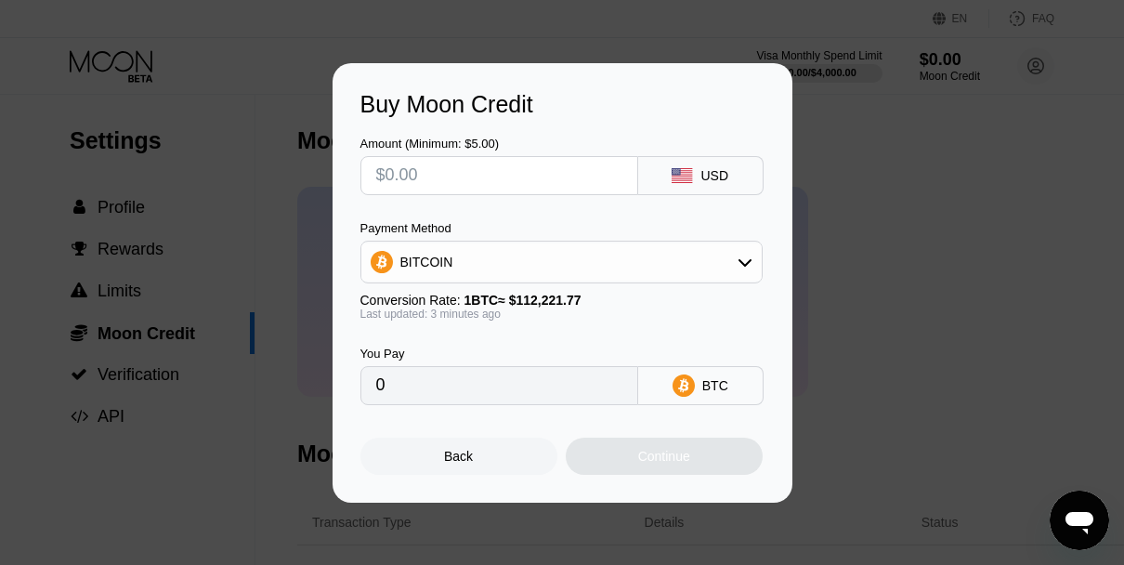
type input "0"
drag, startPoint x: 385, startPoint y: 175, endPoint x: 477, endPoint y: 177, distance: 92.0
click at [477, 177] on input "text" at bounding box center [499, 175] width 246 height 37
type input "$15"
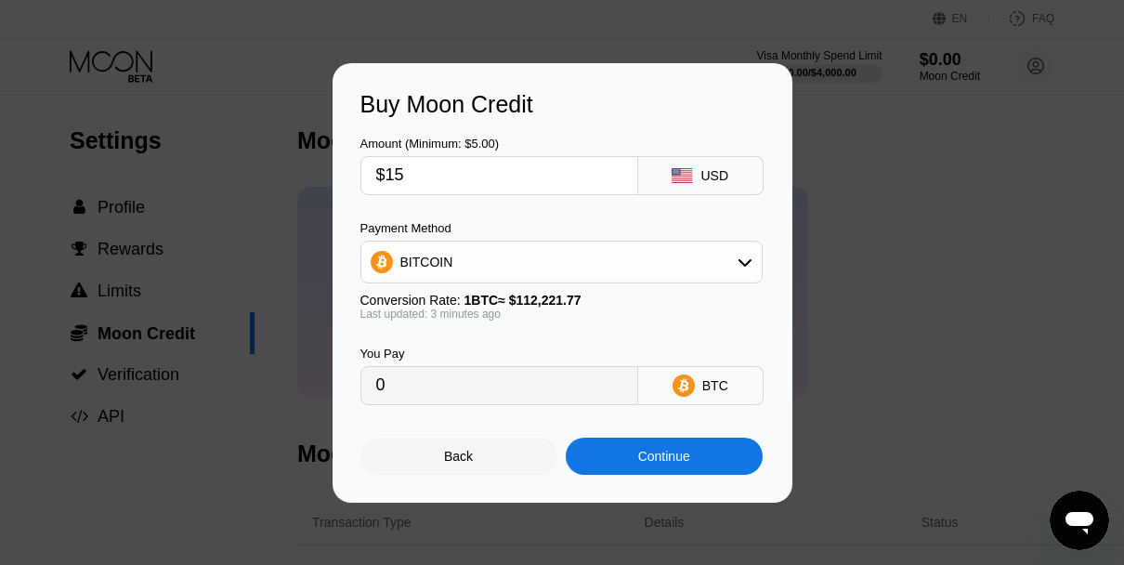
type input "0.00013367"
type input "$15"
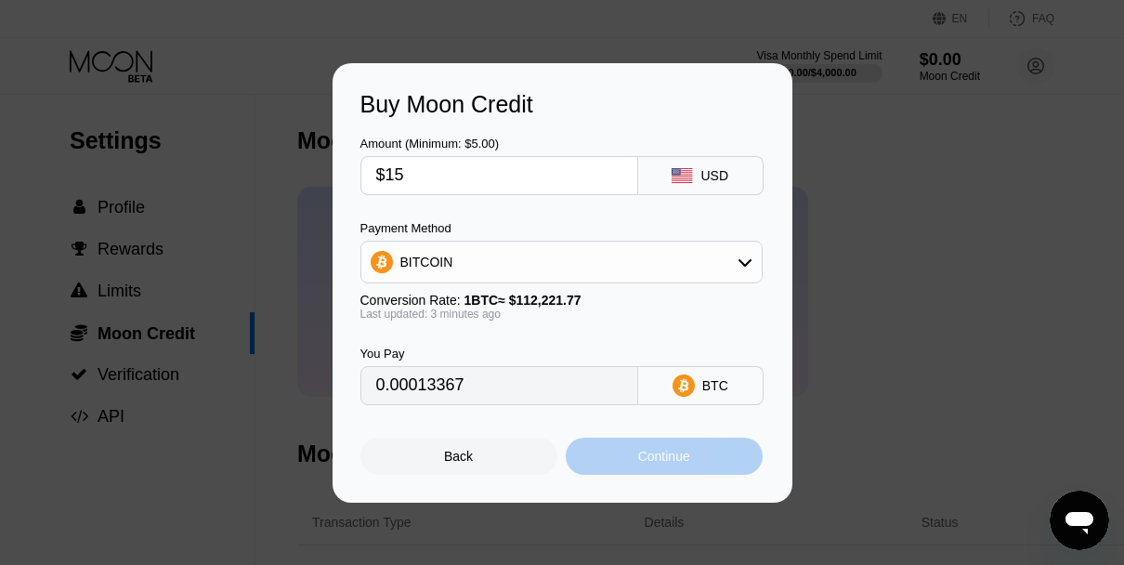
click at [654, 467] on div "Continue" at bounding box center [664, 456] width 197 height 37
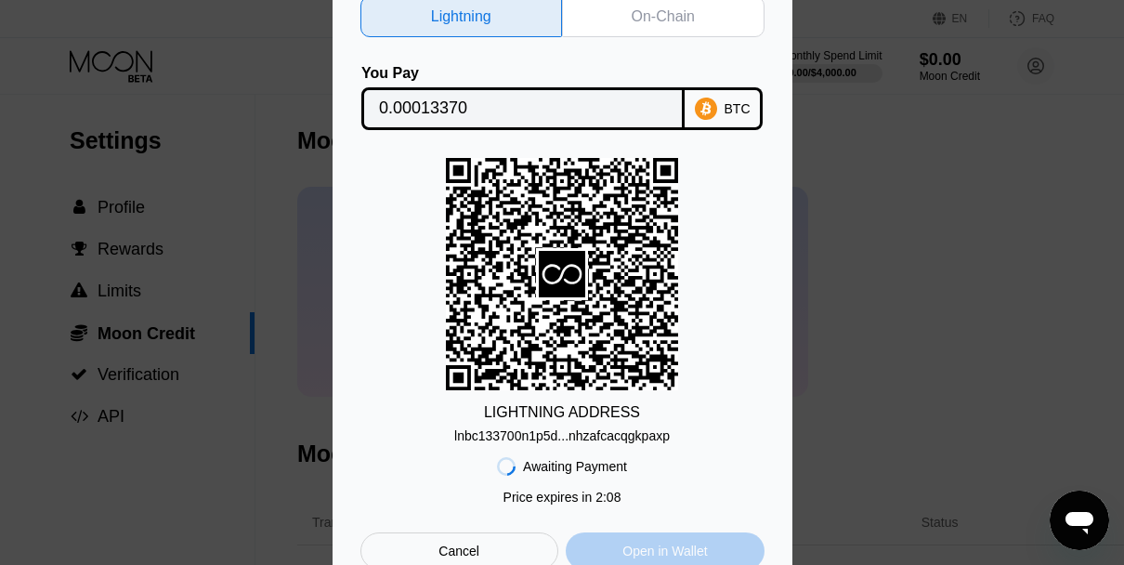
click at [649, 550] on div "Open in Wallet" at bounding box center [664, 551] width 85 height 17
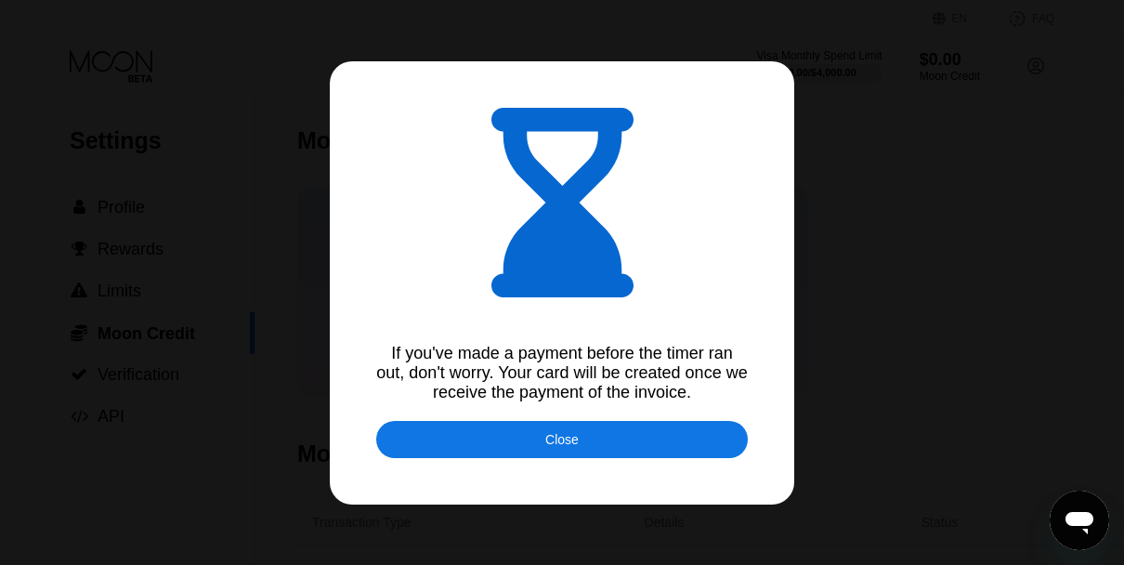
click at [566, 444] on div "Close" at bounding box center [561, 439] width 33 height 15
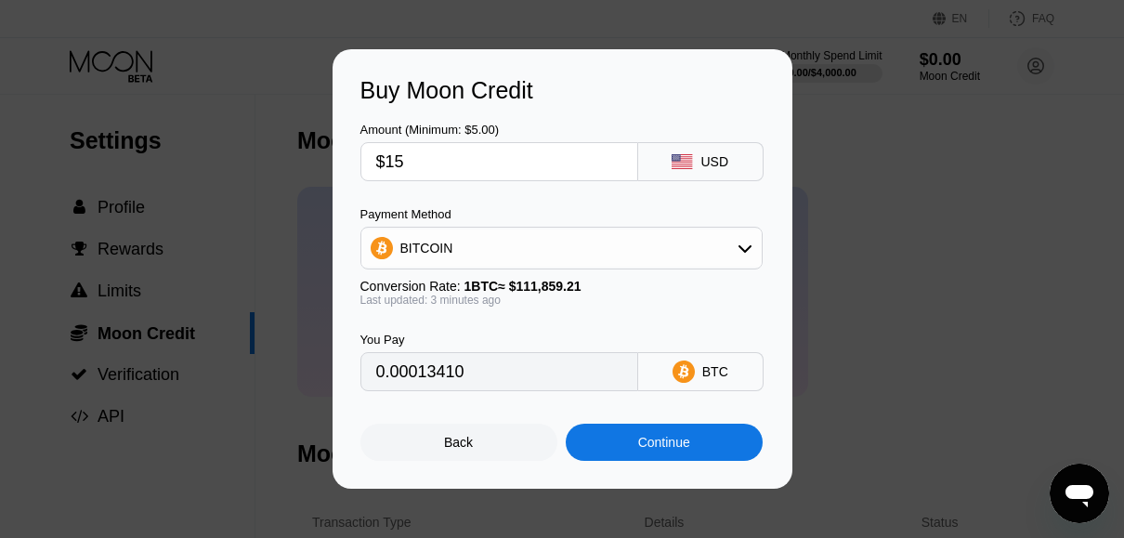
type input "0.00013429"
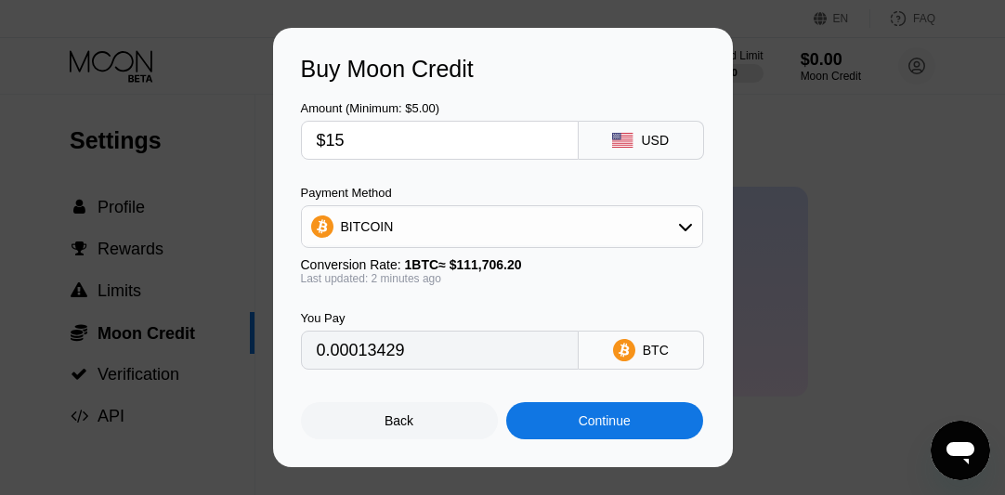
click at [449, 561] on div at bounding box center [562, 282] width 1124 height 565
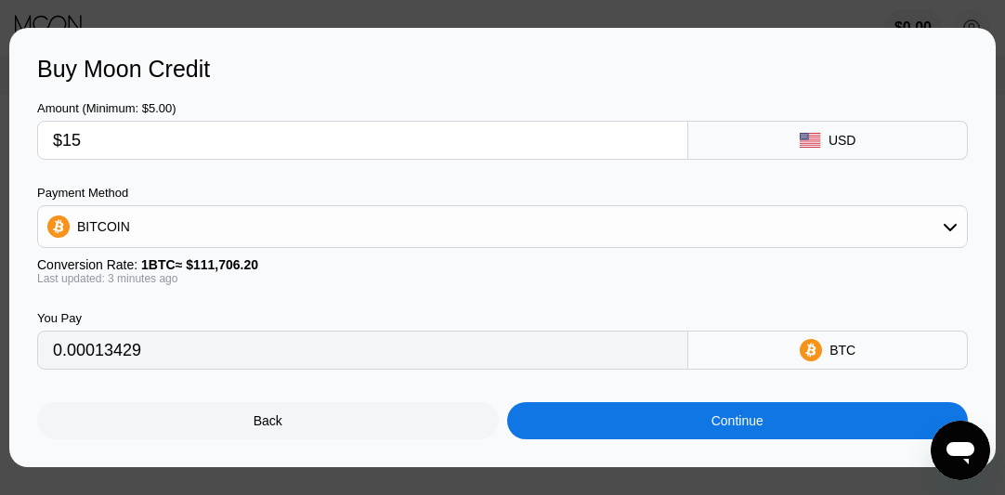
click at [507, 439] on div "Continue" at bounding box center [738, 420] width 462 height 37
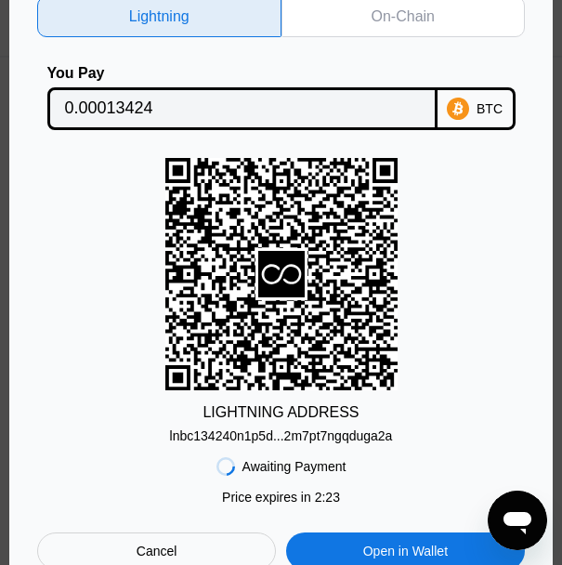
click at [359, 19] on div "On-Chain" at bounding box center [403, 16] width 244 height 41
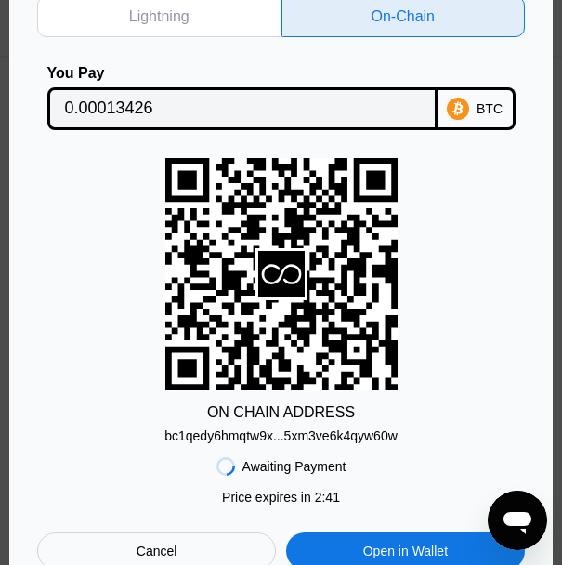
click at [135, 246] on div "ON CHAIN ADDRESS bc1qedy6hmqtw9x...5xm3ve6k4qyw60w" at bounding box center [281, 300] width 488 height 285
click at [108, 403] on div "ON CHAIN ADDRESS bc1qedy6hmqtw9x...5xm3ve6k4qyw60w" at bounding box center [281, 300] width 488 height 285
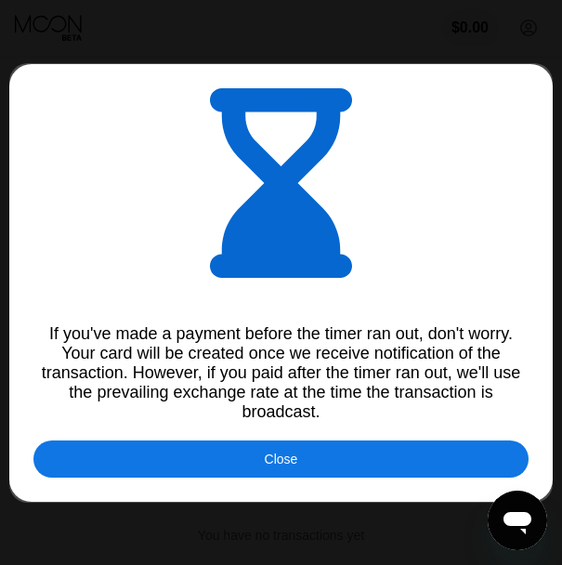
type input "0.00013421"
